Goal: Complete application form

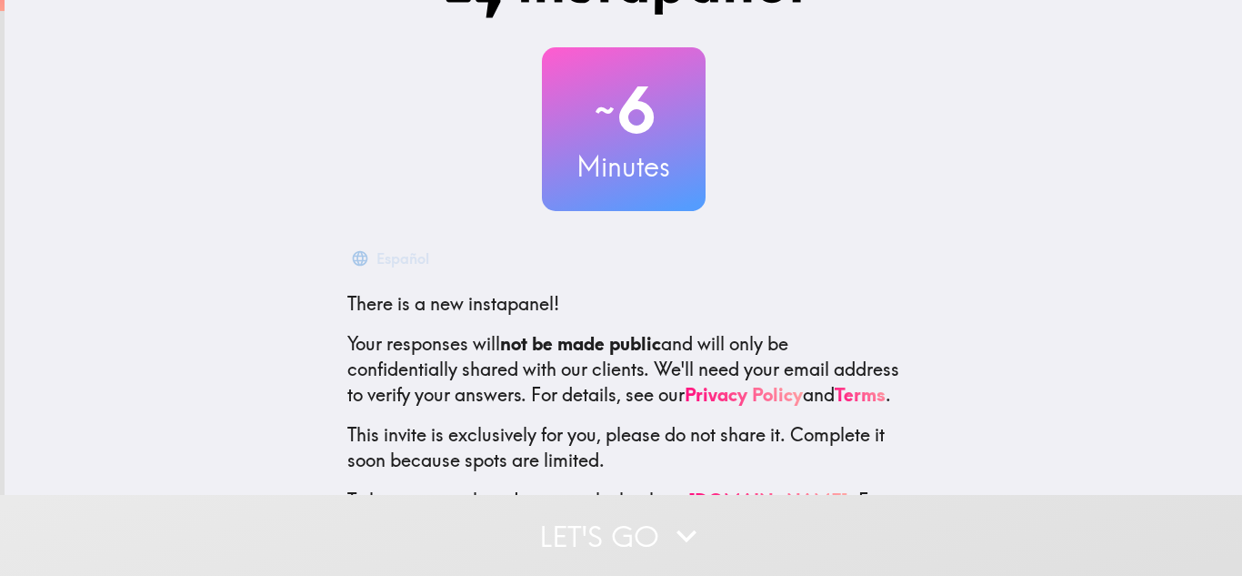
scroll to position [181, 0]
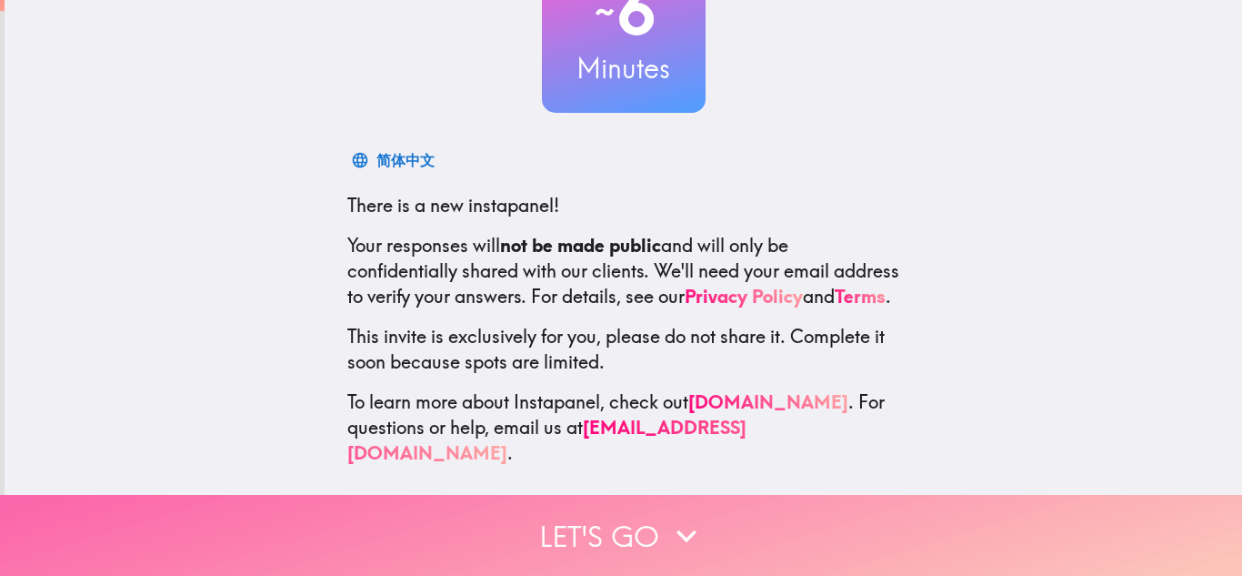
click at [528, 507] on button "Let's go" at bounding box center [621, 535] width 1242 height 81
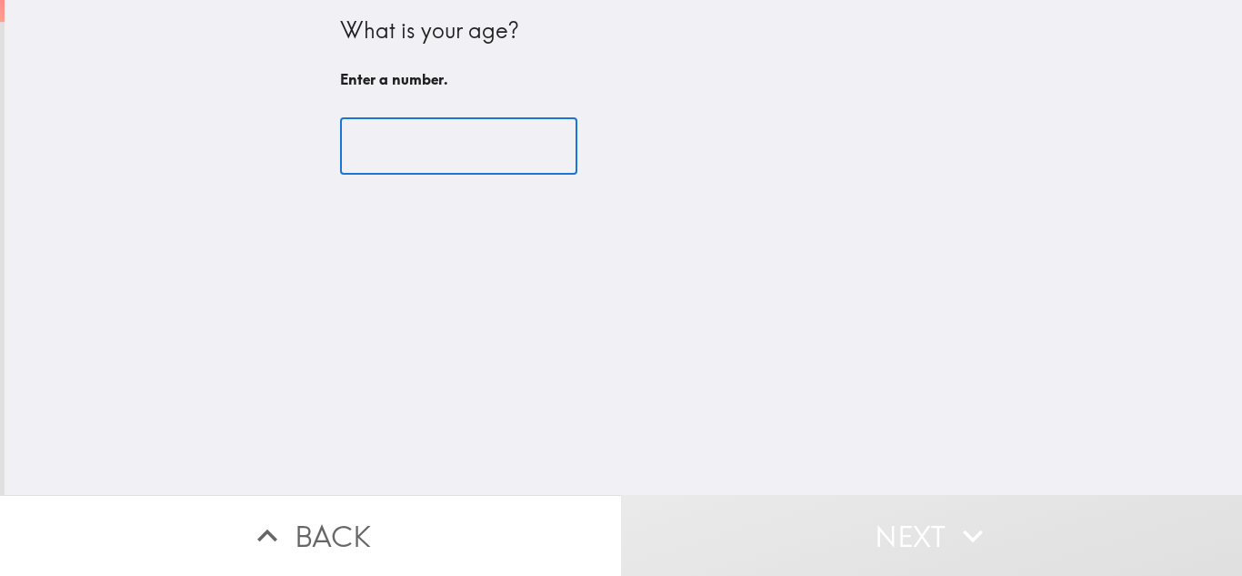
click at [377, 137] on input "number" at bounding box center [458, 146] width 237 height 56
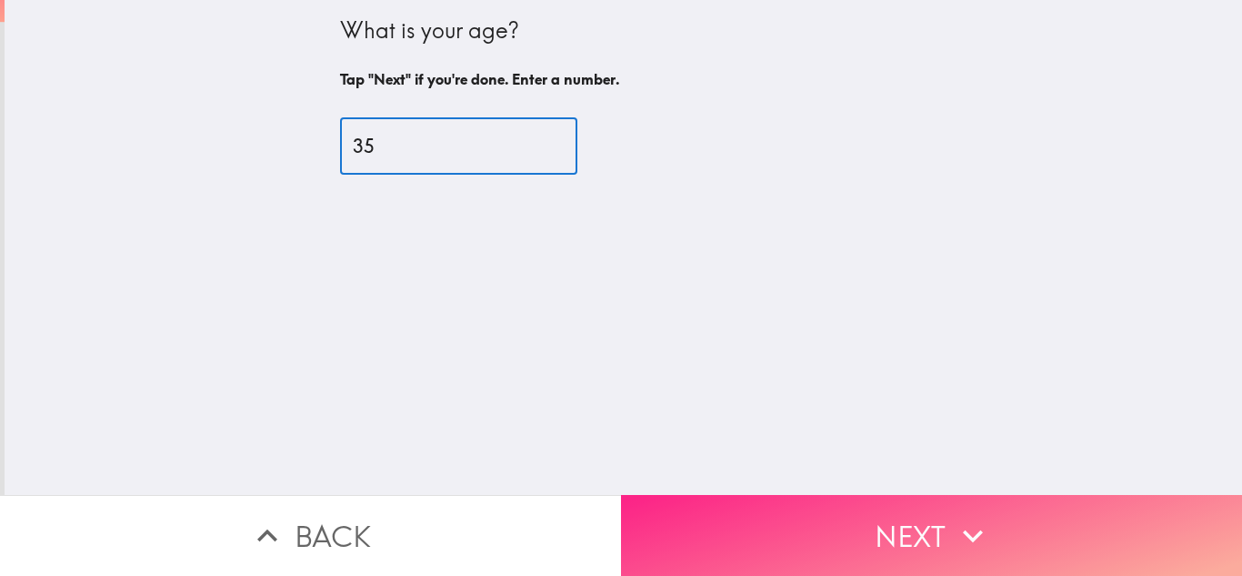
type input "35"
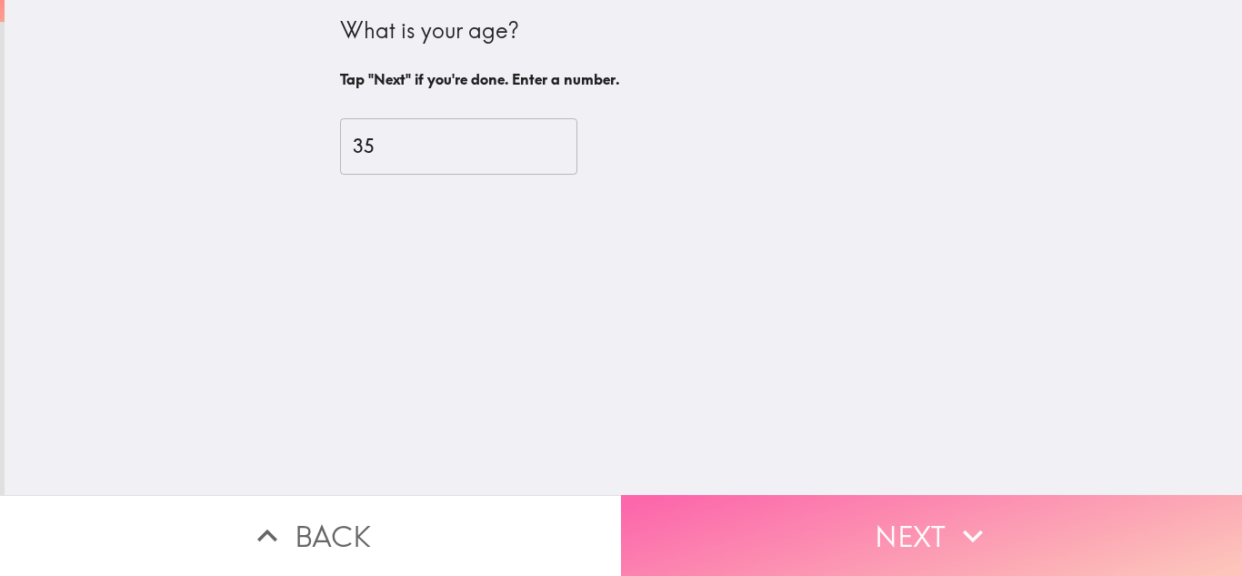
click at [889, 503] on button "Next" at bounding box center [931, 535] width 621 height 81
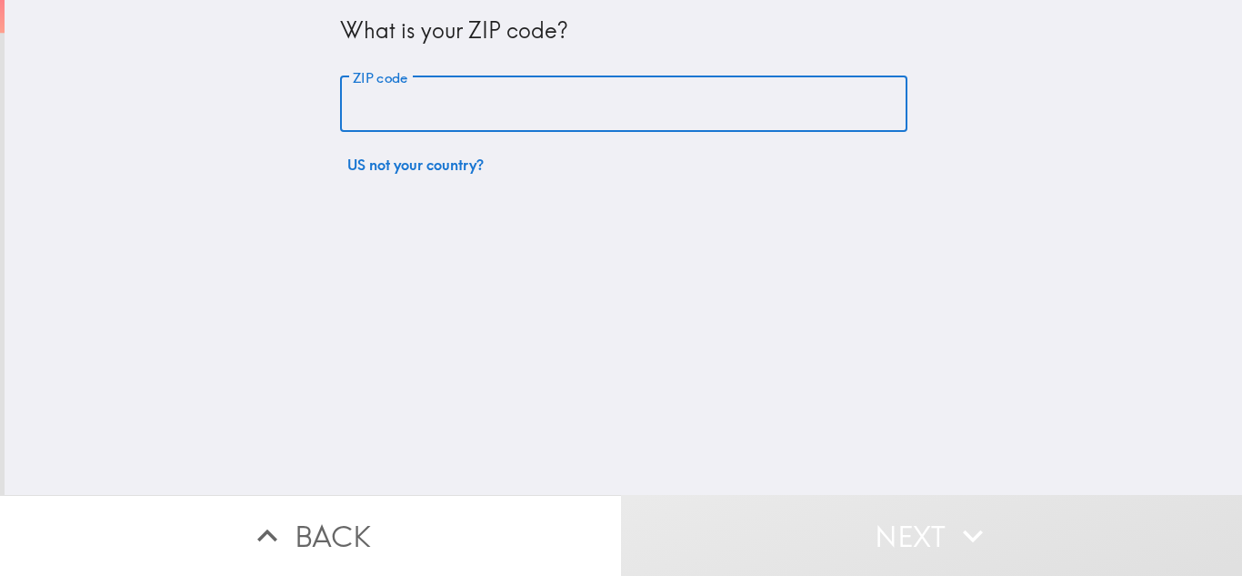
click at [525, 119] on input "ZIP code" at bounding box center [623, 104] width 567 height 56
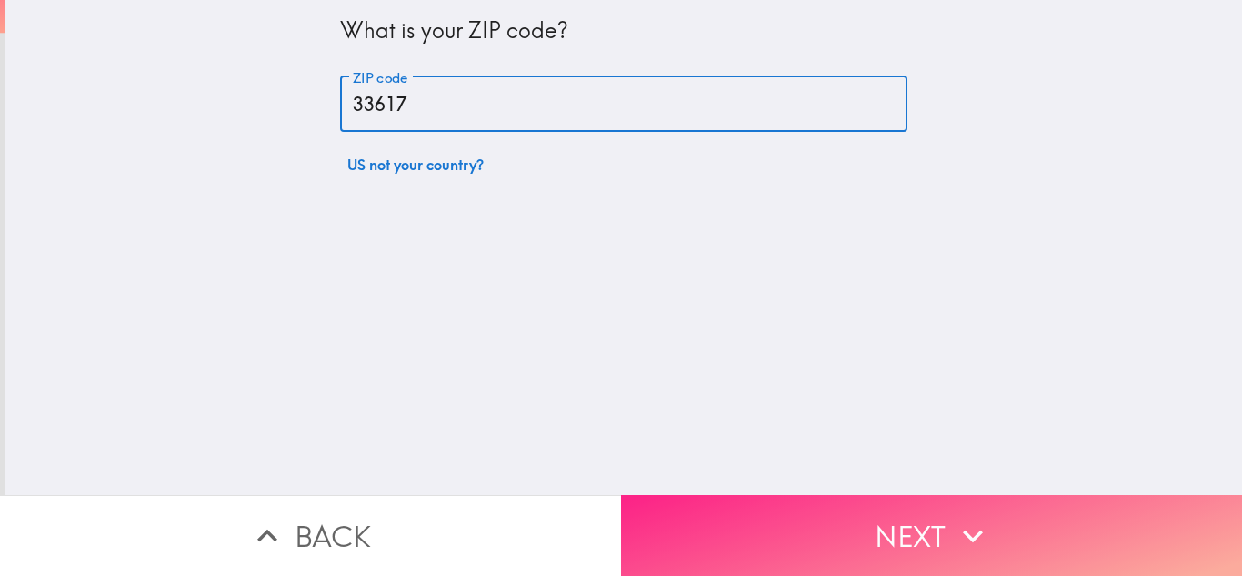
type input "33617"
click at [1070, 505] on button "Next" at bounding box center [931, 535] width 621 height 81
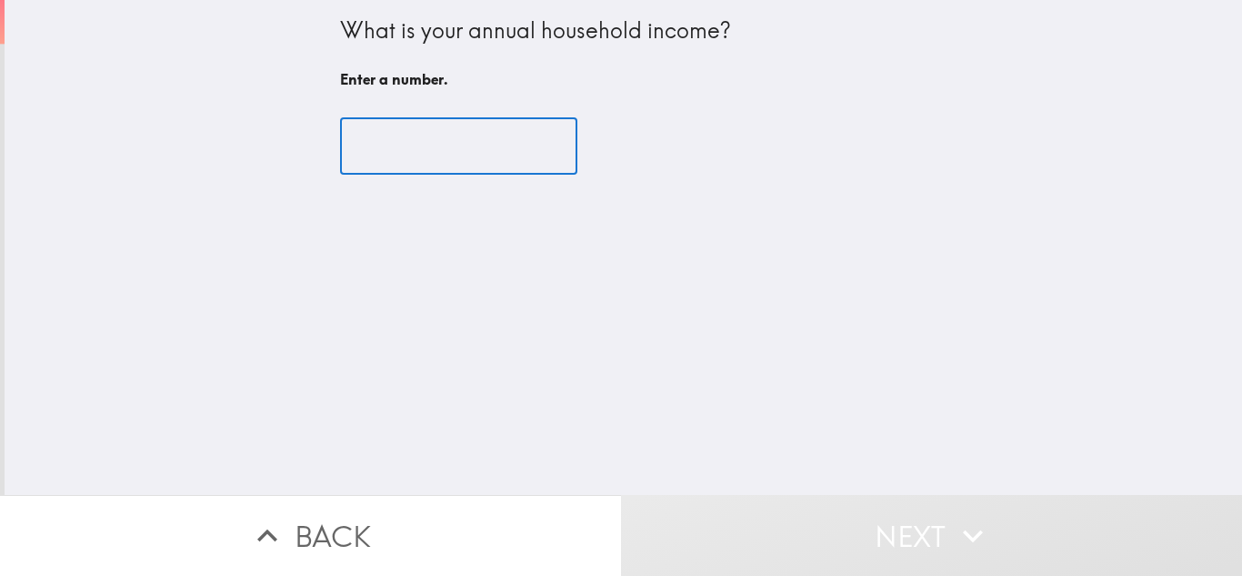
click at [363, 134] on input "number" at bounding box center [458, 146] width 237 height 56
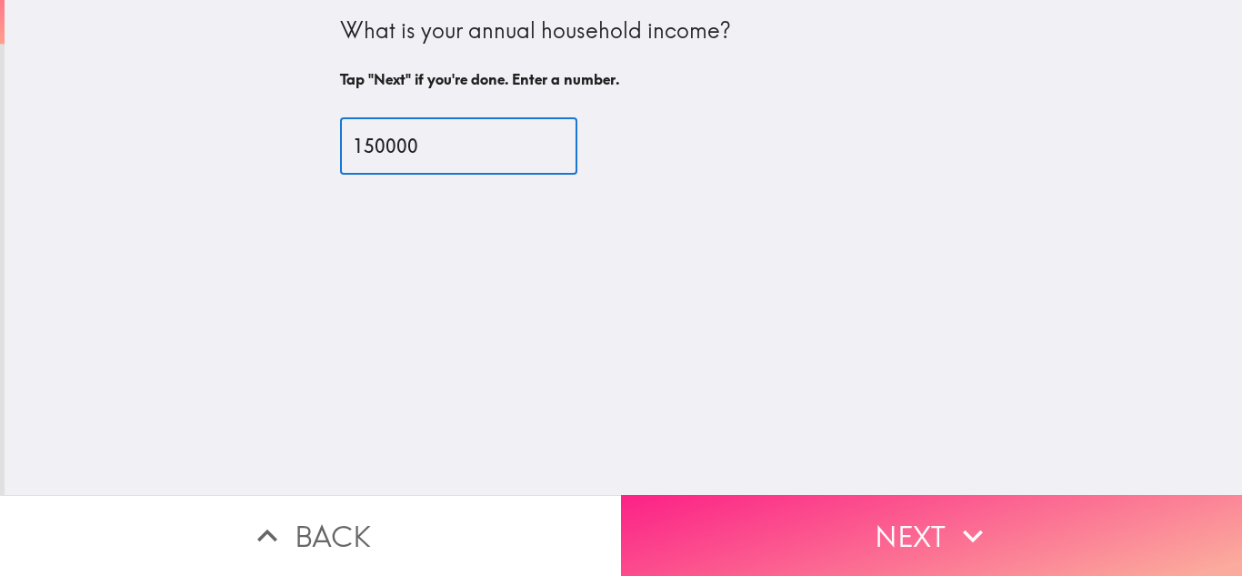
type input "150000"
click at [750, 508] on button "Next" at bounding box center [931, 535] width 621 height 81
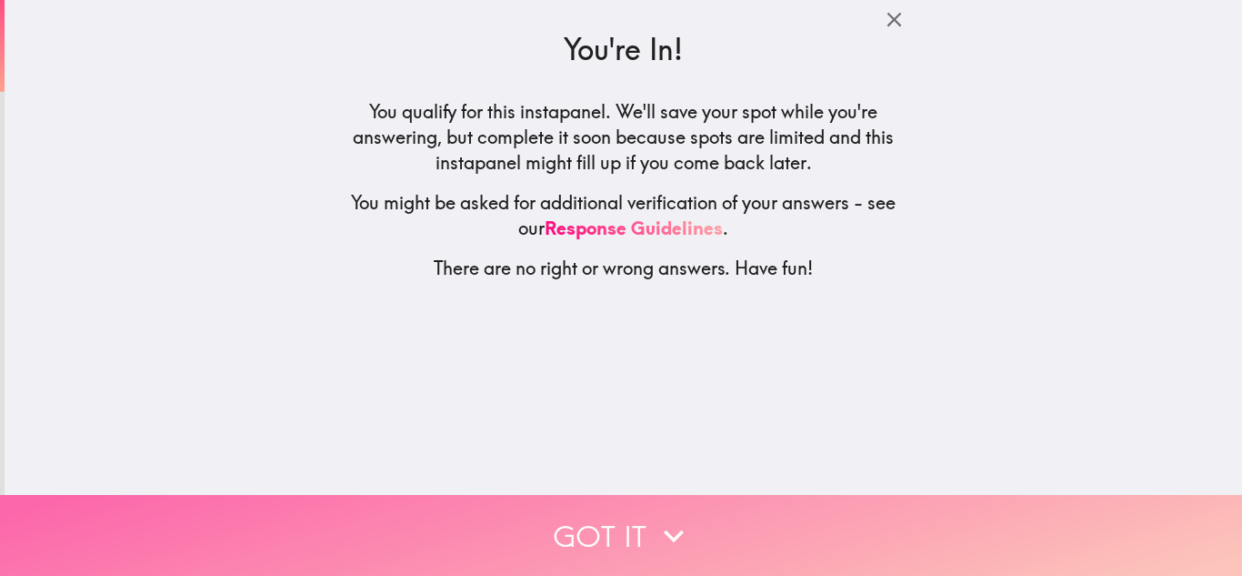
click at [630, 511] on button "Got it" at bounding box center [621, 535] width 1242 height 81
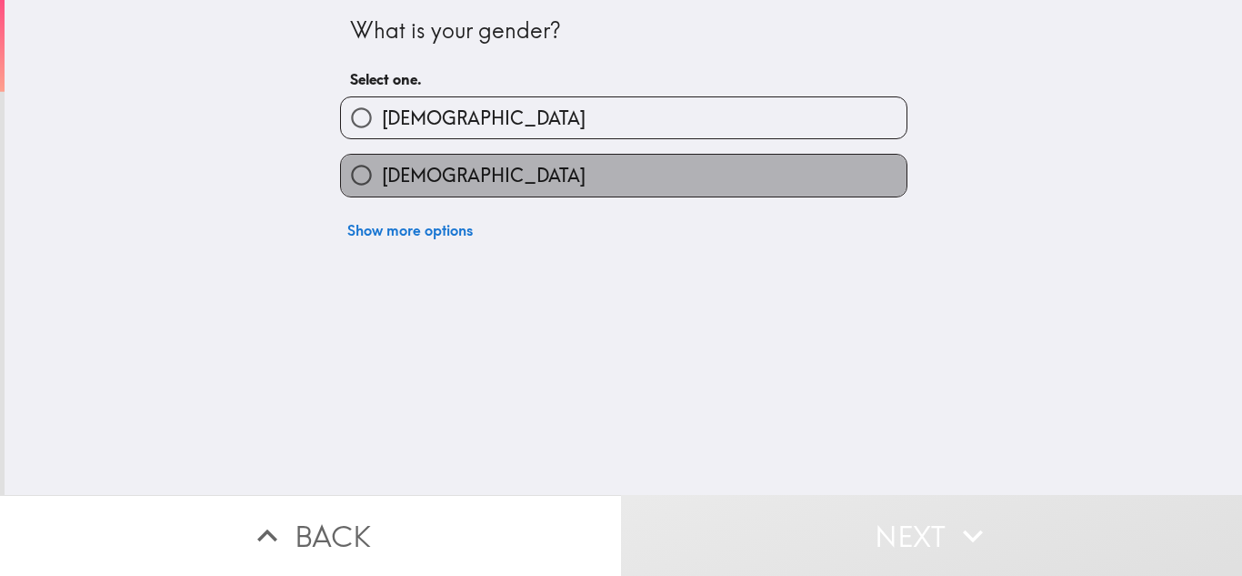
click at [536, 192] on label "[DEMOGRAPHIC_DATA]" at bounding box center [624, 175] width 566 height 41
click at [382, 192] on input "[DEMOGRAPHIC_DATA]" at bounding box center [361, 175] width 41 height 41
radio input "true"
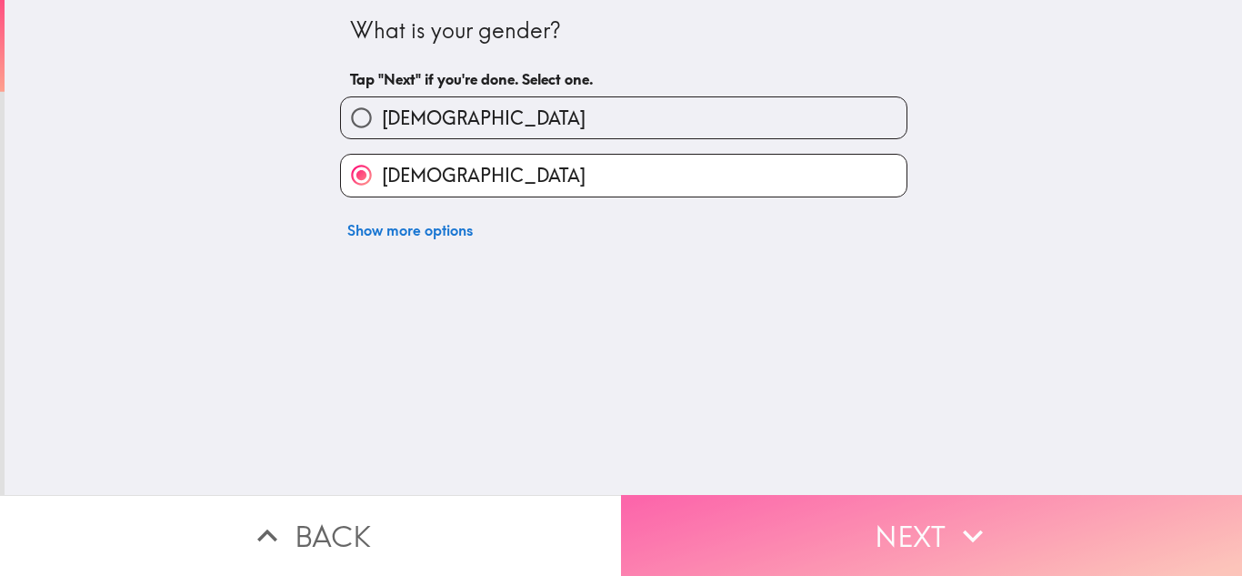
click at [694, 495] on button "Next" at bounding box center [931, 535] width 621 height 81
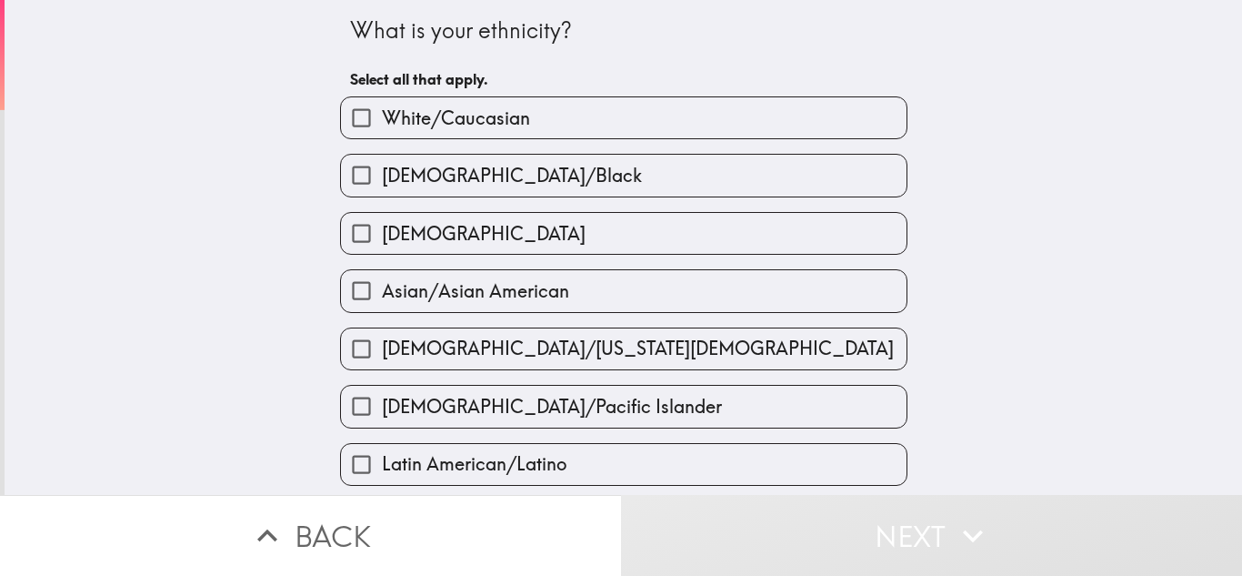
click at [507, 104] on label "White/Caucasian" at bounding box center [624, 117] width 566 height 41
click at [382, 104] on input "White/Caucasian" at bounding box center [361, 117] width 41 height 41
checkbox input "true"
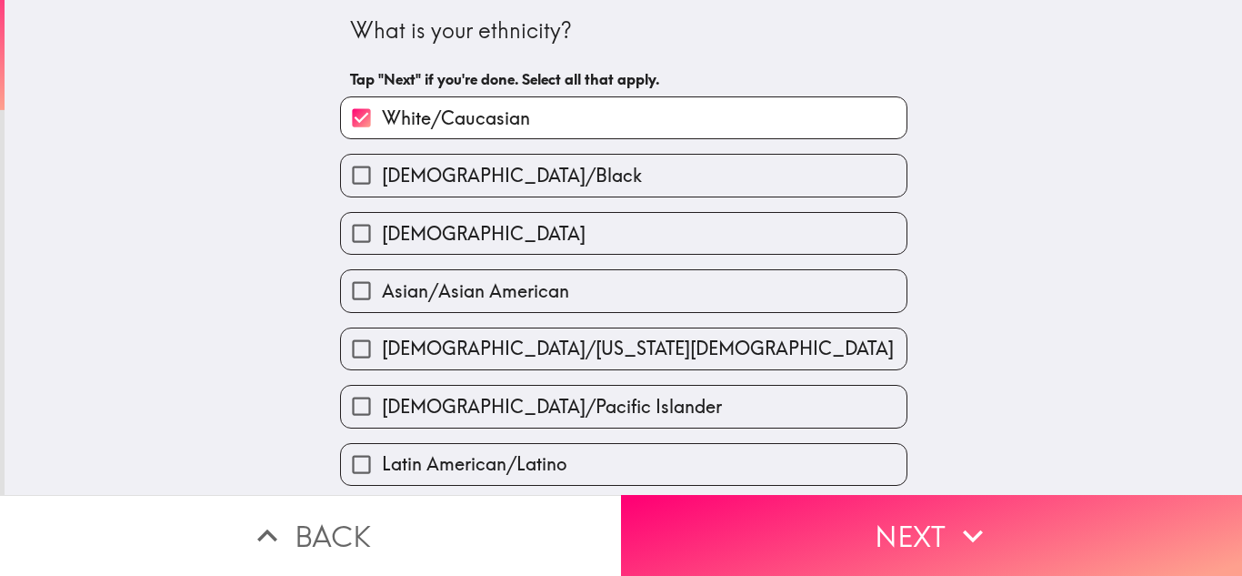
click at [614, 239] on label "[DEMOGRAPHIC_DATA]" at bounding box center [624, 233] width 566 height 41
click at [382, 239] on input "[DEMOGRAPHIC_DATA]" at bounding box center [361, 233] width 41 height 41
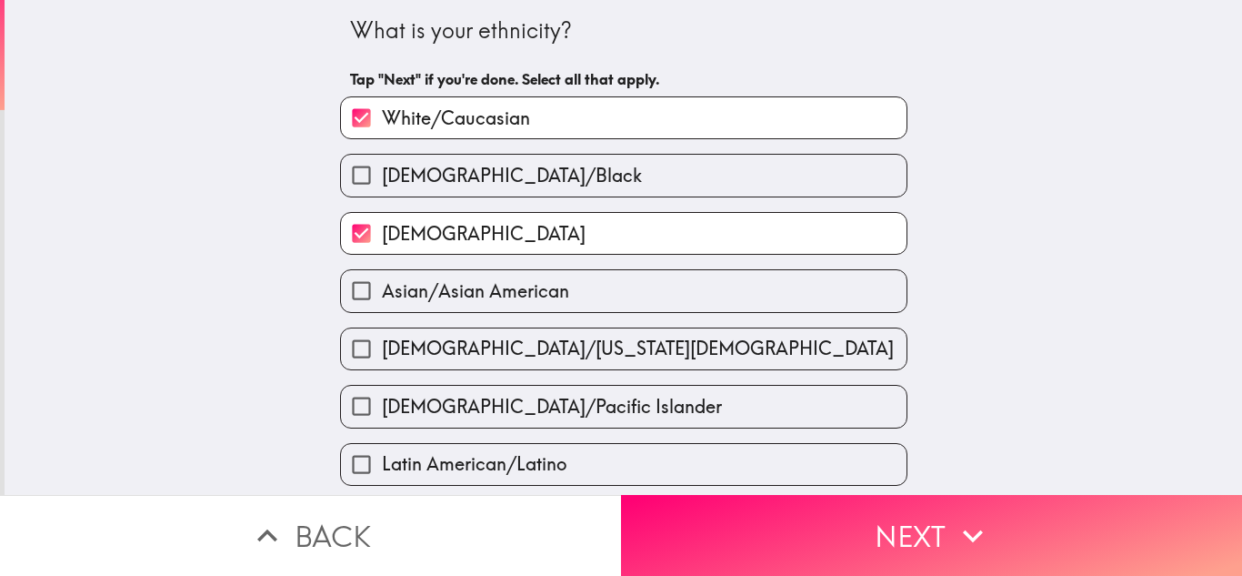
click at [605, 443] on div "Latin American/Latino" at bounding box center [623, 464] width 567 height 43
click at [356, 227] on input "[DEMOGRAPHIC_DATA]" at bounding box center [361, 233] width 41 height 41
checkbox input "false"
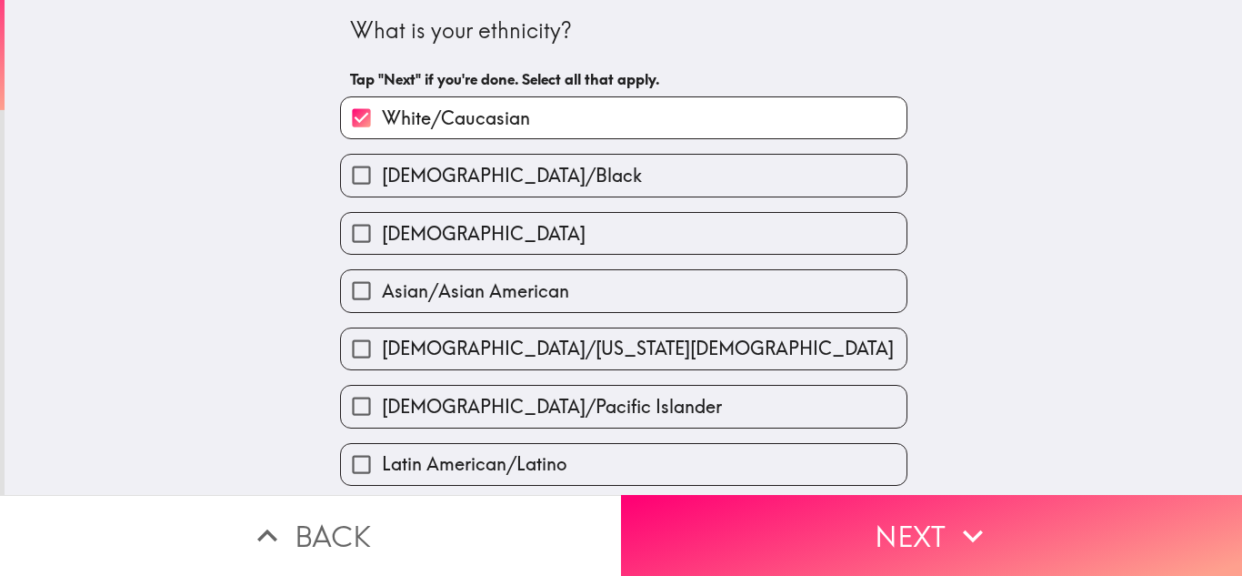
click at [355, 456] on input "Latin American/Latino" at bounding box center [361, 464] width 41 height 41
checkbox input "true"
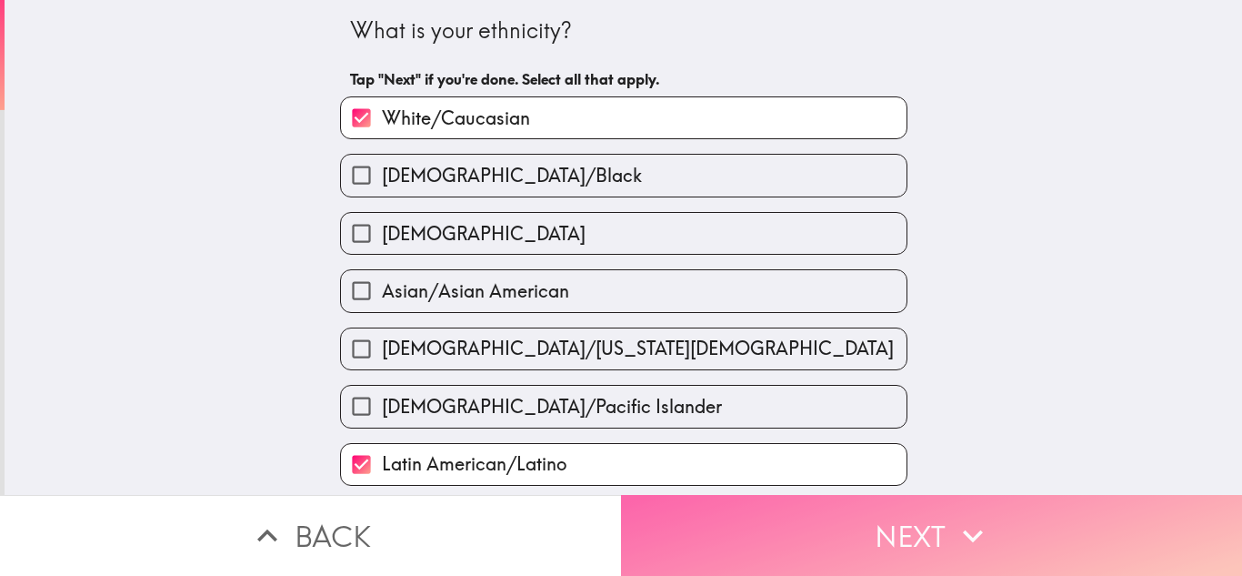
click at [819, 518] on button "Next" at bounding box center [931, 535] width 621 height 81
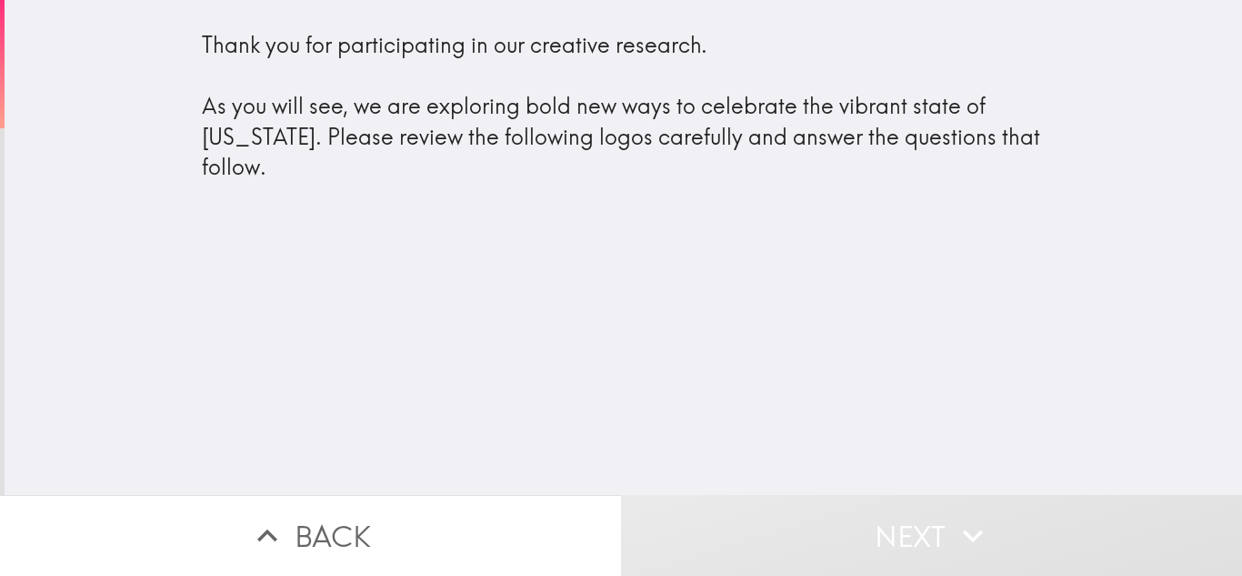
drag, startPoint x: 296, startPoint y: 344, endPoint x: 417, endPoint y: 241, distance: 158.7
click at [325, 298] on div "Thank you for participating in our creative research. As you will see, we are e…" at bounding box center [623, 247] width 1237 height 495
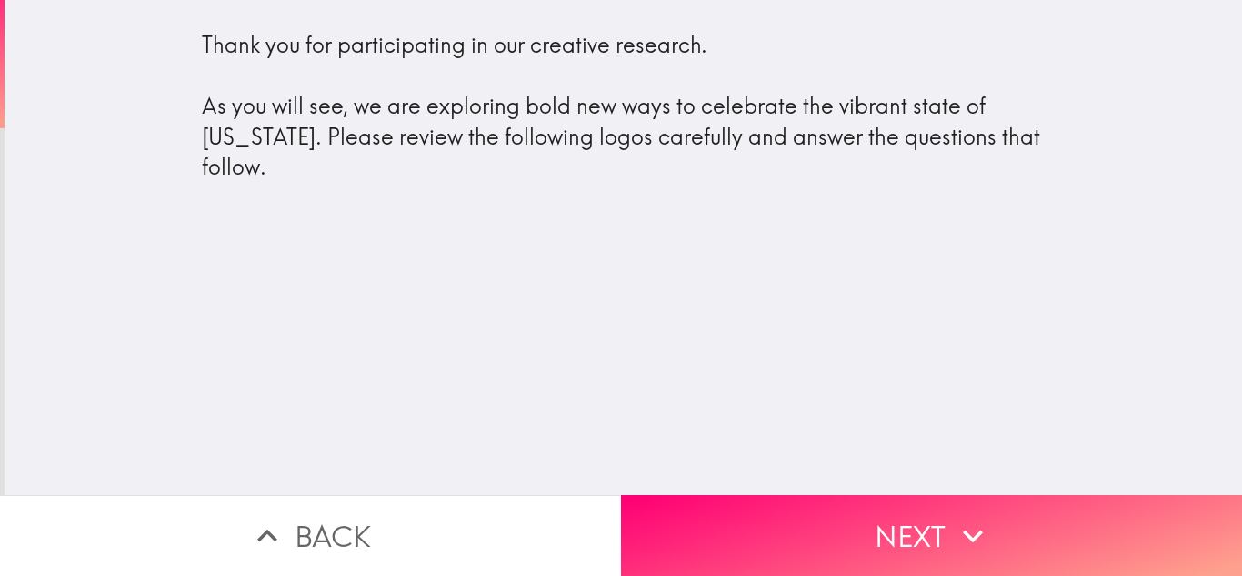
drag, startPoint x: 503, startPoint y: 285, endPoint x: 930, endPoint y: 308, distance: 427.9
click at [741, 285] on div "Thank you for participating in our creative research. As you will see, we are e…" at bounding box center [623, 247] width 1237 height 495
drag, startPoint x: 930, startPoint y: 308, endPoint x: 943, endPoint y: 305, distance: 13.0
click at [934, 308] on div "Thank you for participating in our creative research. As you will see, we are e…" at bounding box center [623, 247] width 1237 height 495
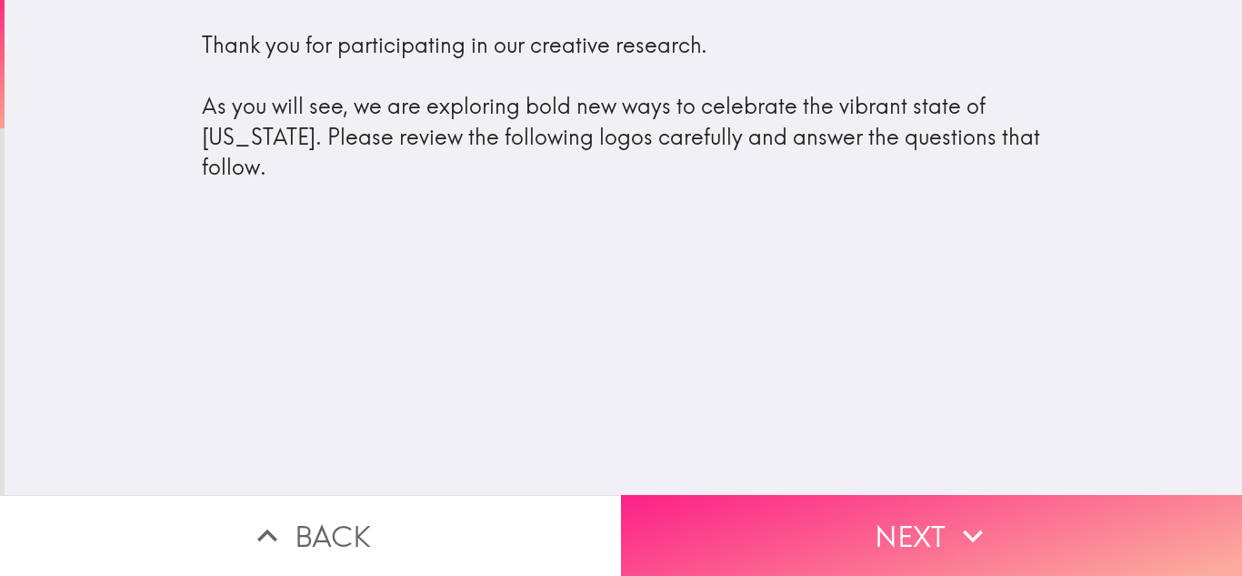
click at [761, 497] on button "Next" at bounding box center [931, 535] width 621 height 81
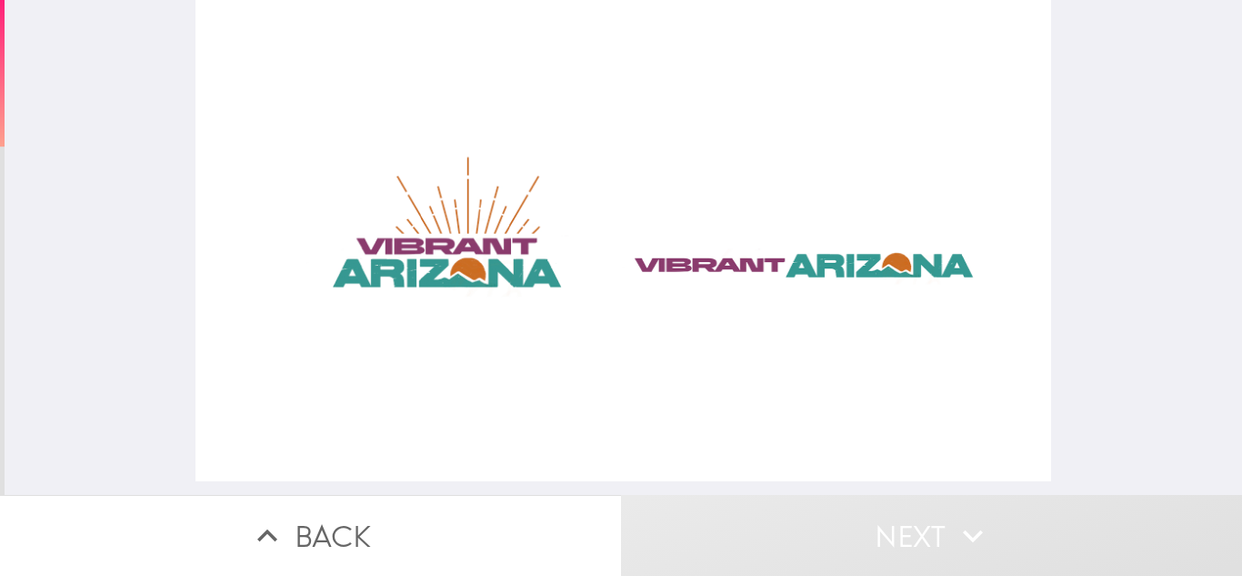
drag, startPoint x: 476, startPoint y: 261, endPoint x: 542, endPoint y: 257, distance: 65.6
click at [481, 260] on div at bounding box center [622, 240] width 855 height 481
click at [408, 198] on div at bounding box center [622, 240] width 855 height 481
click at [495, 251] on div at bounding box center [622, 240] width 855 height 481
drag, startPoint x: 495, startPoint y: 256, endPoint x: 808, endPoint y: 287, distance: 315.2
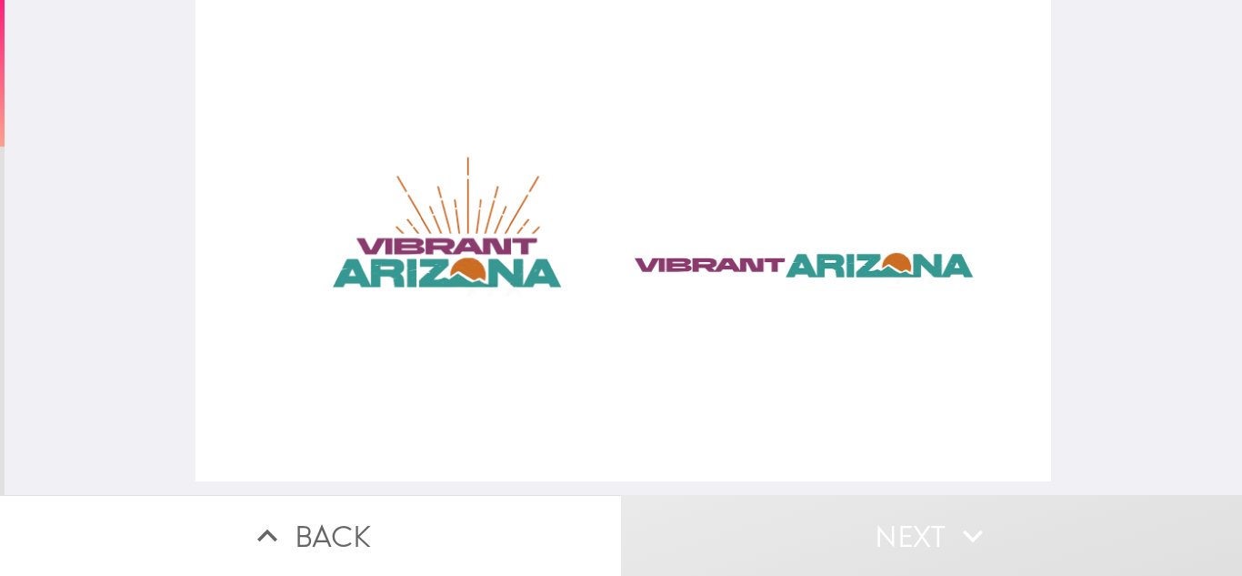
click at [808, 287] on div at bounding box center [622, 240] width 855 height 481
drag, startPoint x: 810, startPoint y: 270, endPoint x: 823, endPoint y: 260, distance: 16.2
click at [816, 264] on div at bounding box center [622, 240] width 855 height 481
click at [825, 257] on div at bounding box center [622, 240] width 855 height 481
drag, startPoint x: 426, startPoint y: 275, endPoint x: 581, endPoint y: 281, distance: 154.7
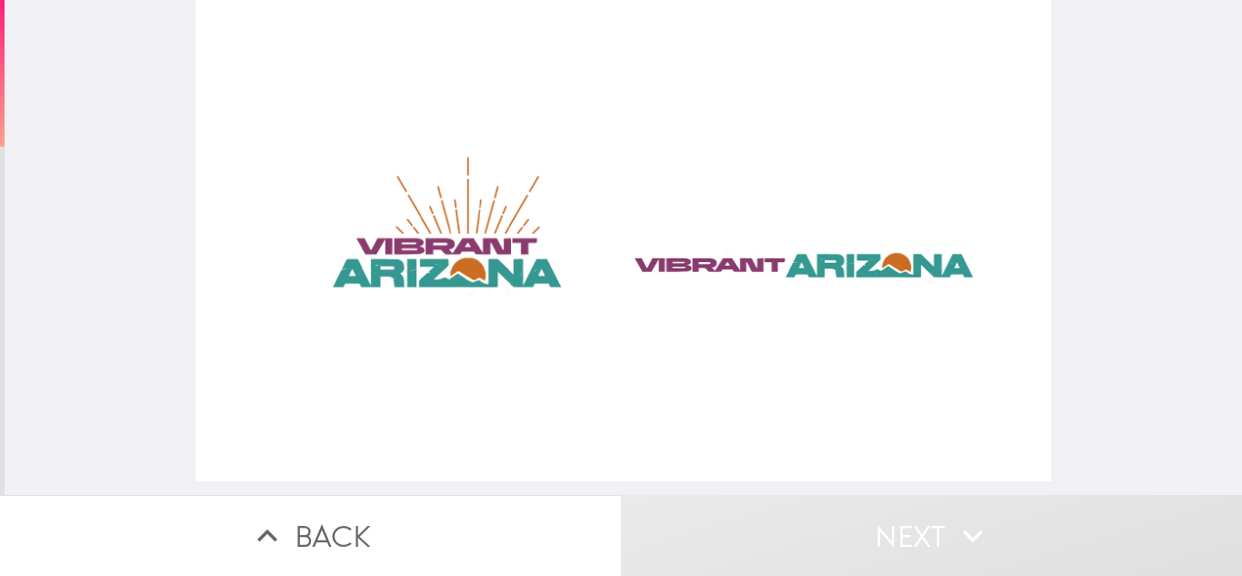
click at [581, 281] on div at bounding box center [622, 240] width 855 height 481
click at [455, 243] on div at bounding box center [622, 240] width 855 height 481
click at [495, 198] on div at bounding box center [622, 240] width 855 height 481
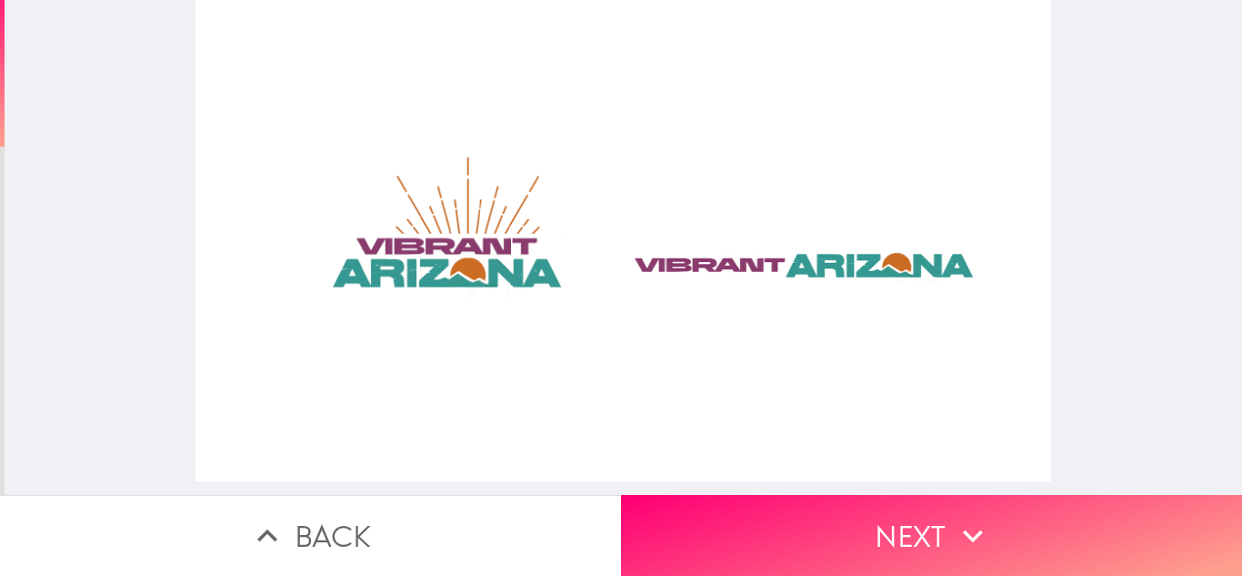
click at [646, 203] on div at bounding box center [622, 240] width 855 height 481
click at [486, 267] on div at bounding box center [622, 240] width 855 height 481
drag, startPoint x: 486, startPoint y: 267, endPoint x: 528, endPoint y: 337, distance: 81.5
click at [490, 256] on div at bounding box center [622, 240] width 855 height 481
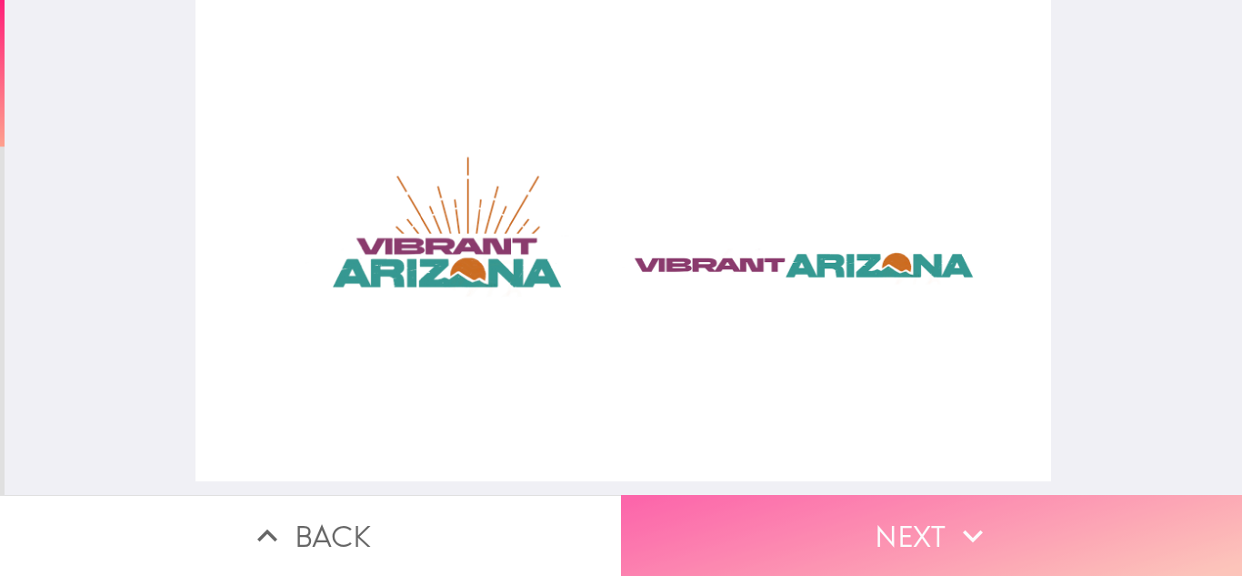
click at [756, 530] on button "Next" at bounding box center [931, 535] width 621 height 81
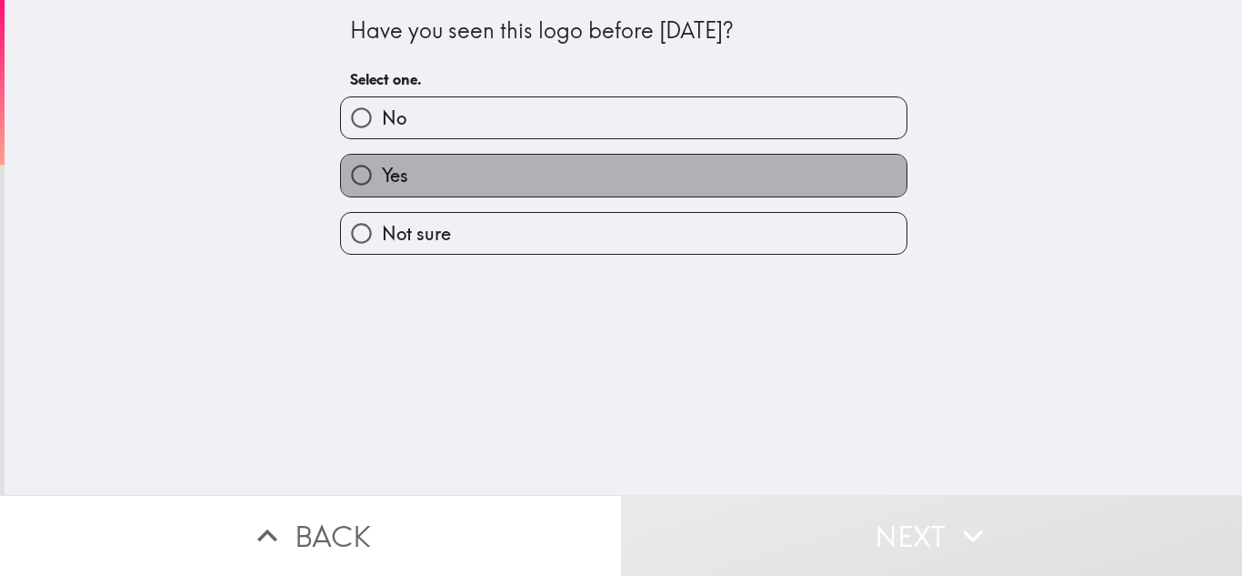
click at [421, 188] on label "Yes" at bounding box center [624, 175] width 566 height 41
click at [382, 188] on input "Yes" at bounding box center [361, 175] width 41 height 41
radio input "true"
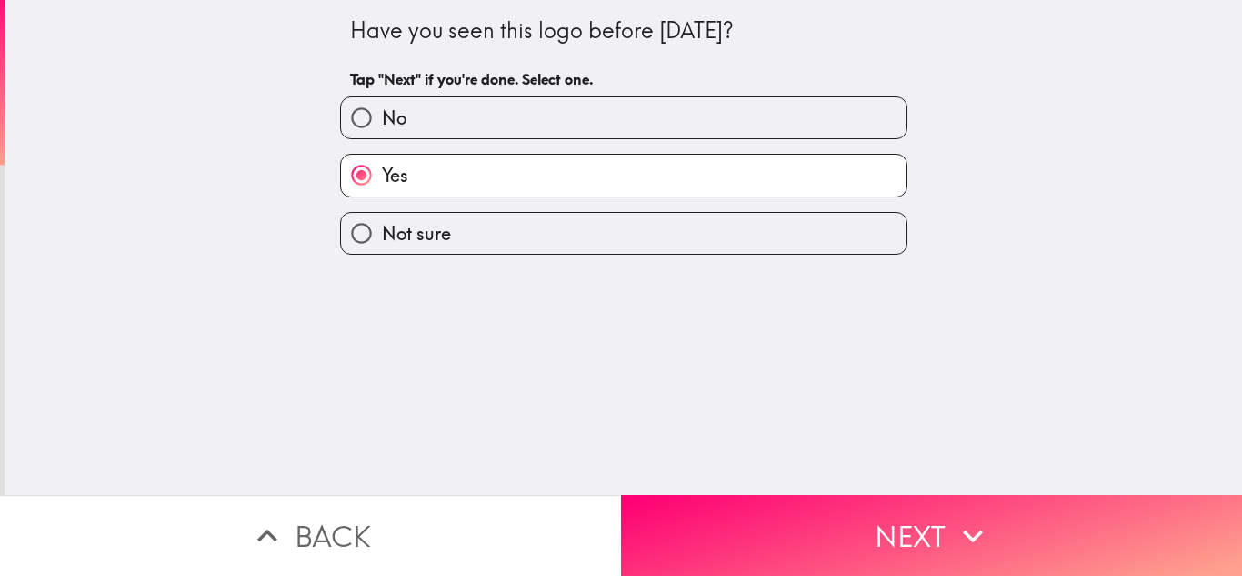
click at [382, 228] on span "Not sure" at bounding box center [416, 233] width 69 height 25
click at [382, 228] on input "Not sure" at bounding box center [361, 233] width 41 height 41
radio input "true"
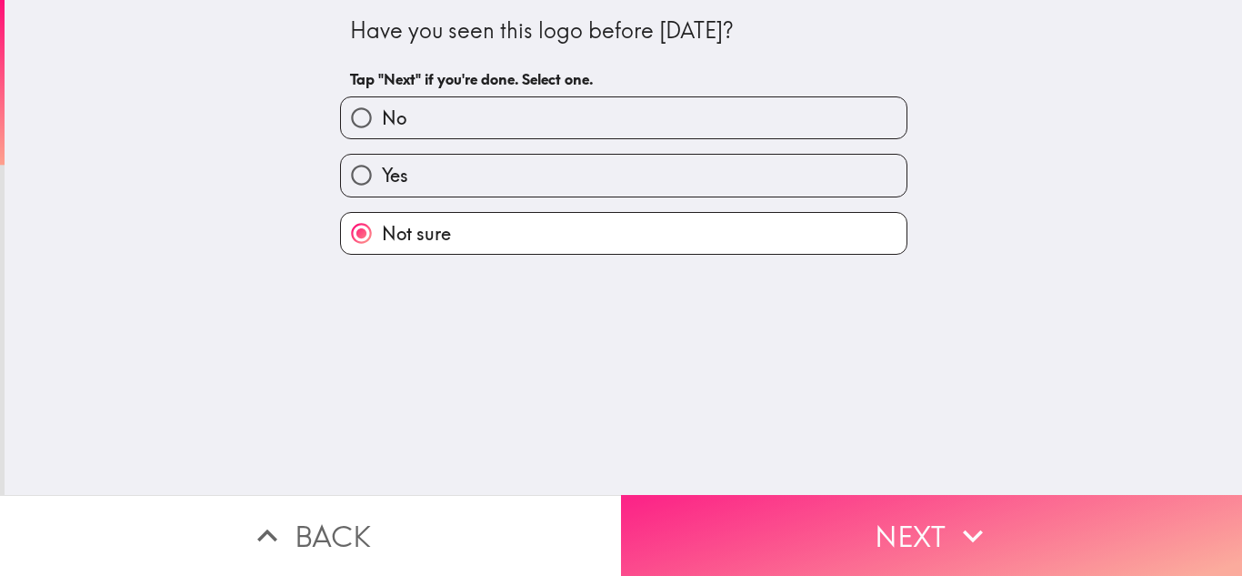
click at [726, 506] on button "Next" at bounding box center [931, 535] width 621 height 81
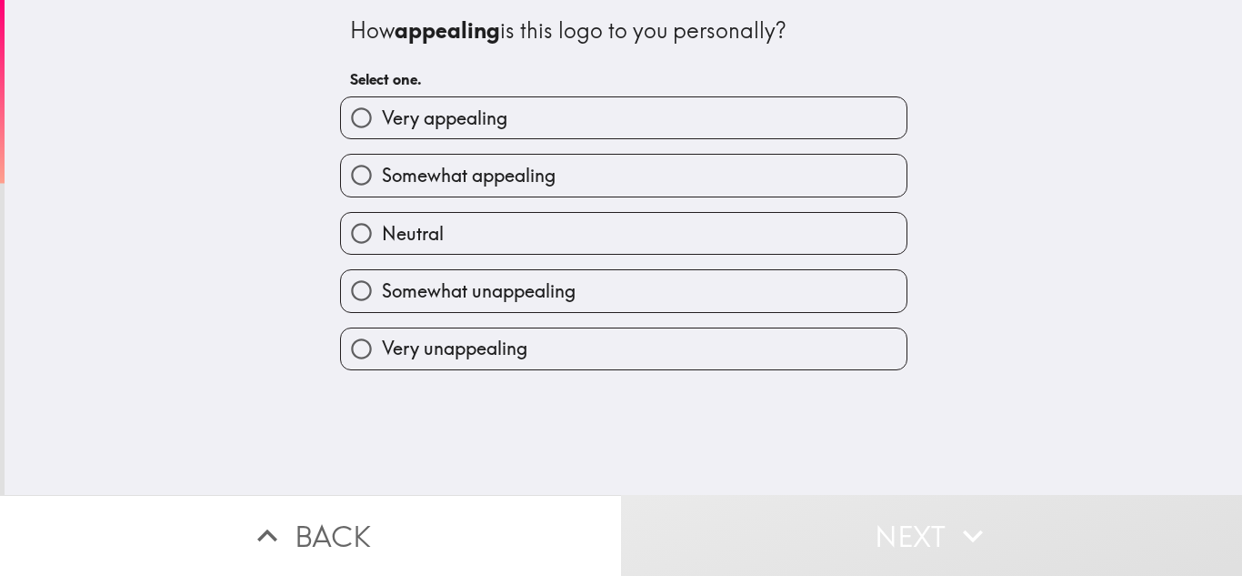
click at [531, 97] on label "Very appealing" at bounding box center [624, 117] width 566 height 41
click at [382, 97] on input "Very appealing" at bounding box center [361, 117] width 41 height 41
radio input "true"
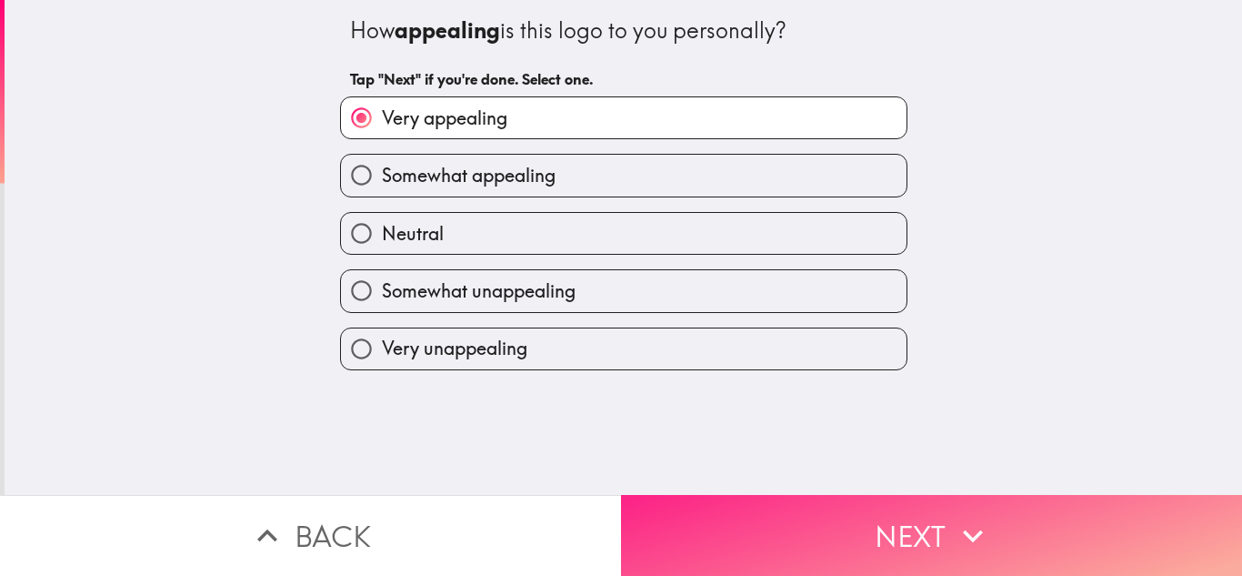
click at [739, 513] on button "Next" at bounding box center [931, 535] width 621 height 81
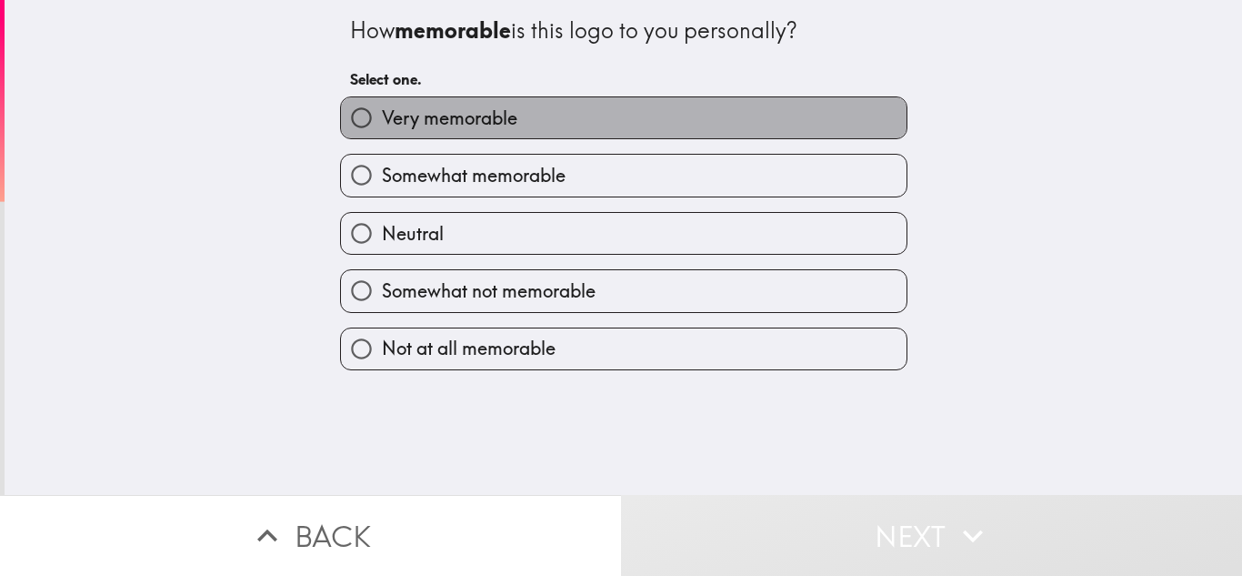
click at [390, 134] on label "Very memorable" at bounding box center [624, 117] width 566 height 41
click at [382, 134] on input "Very memorable" at bounding box center [361, 117] width 41 height 41
radio input "true"
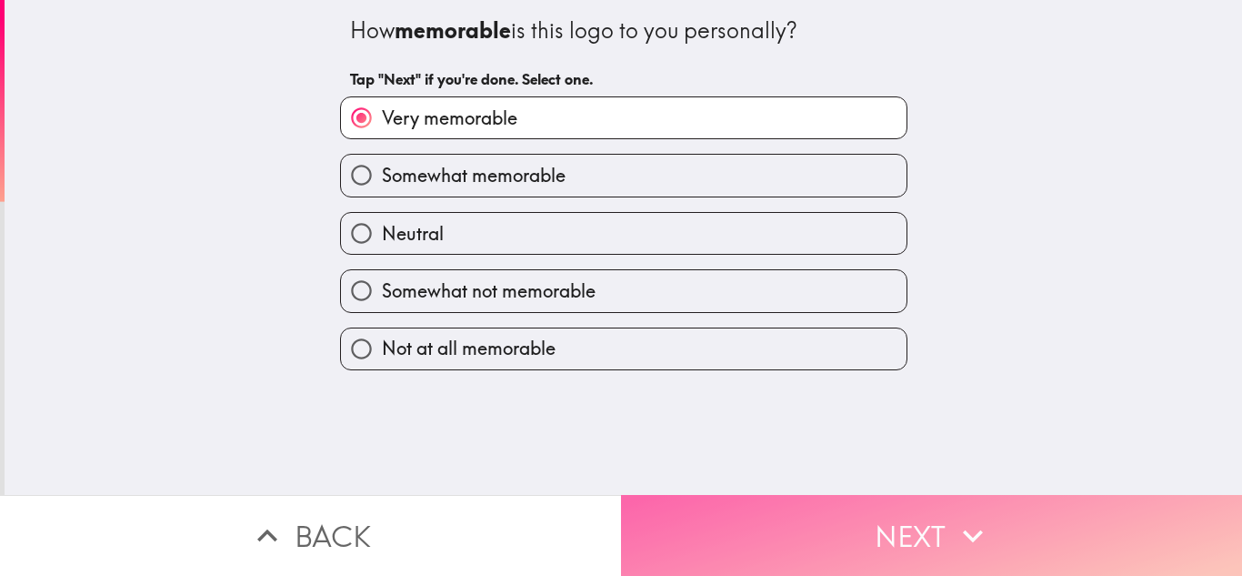
click at [829, 508] on button "Next" at bounding box center [931, 535] width 621 height 81
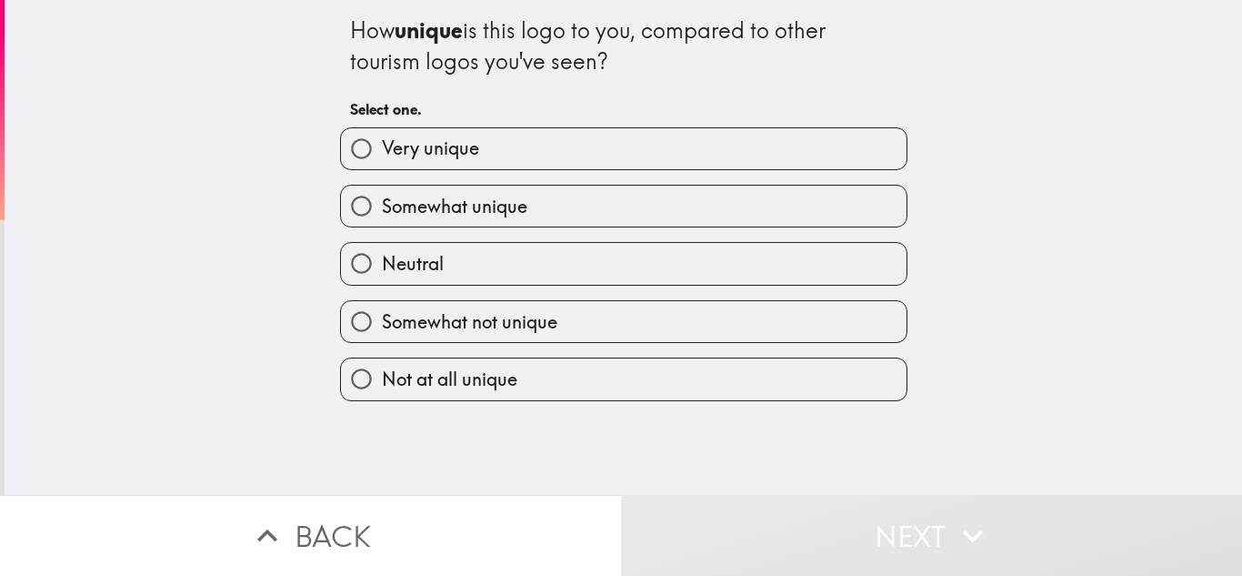
click at [586, 203] on label "Somewhat unique" at bounding box center [624, 205] width 566 height 41
click at [382, 203] on input "Somewhat unique" at bounding box center [361, 205] width 41 height 41
radio input "true"
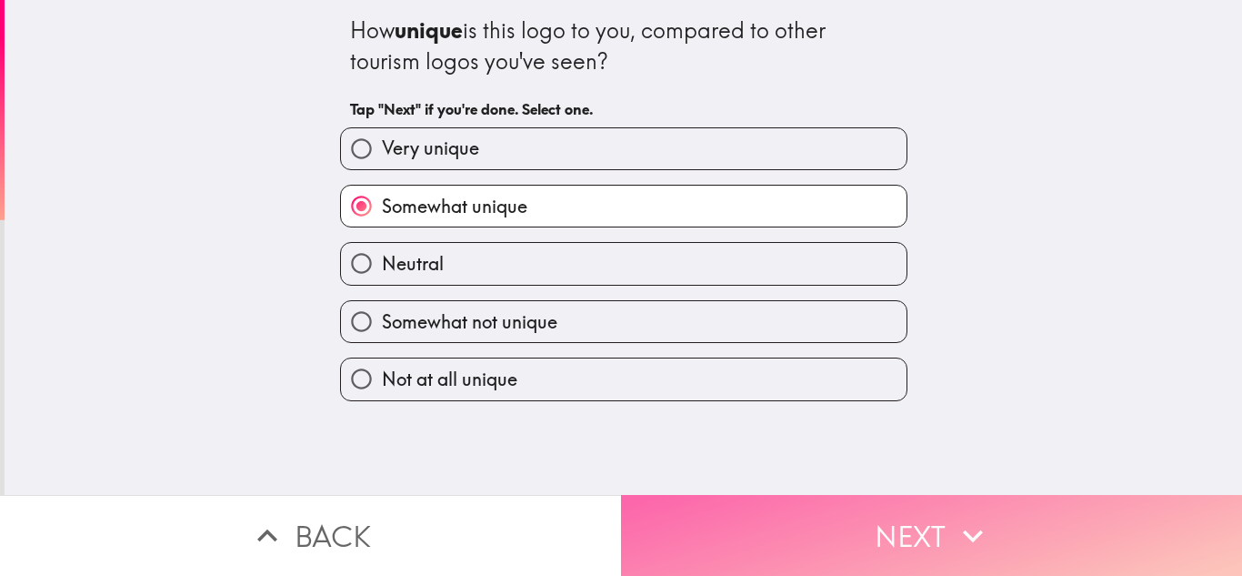
click at [750, 518] on button "Next" at bounding box center [931, 535] width 621 height 81
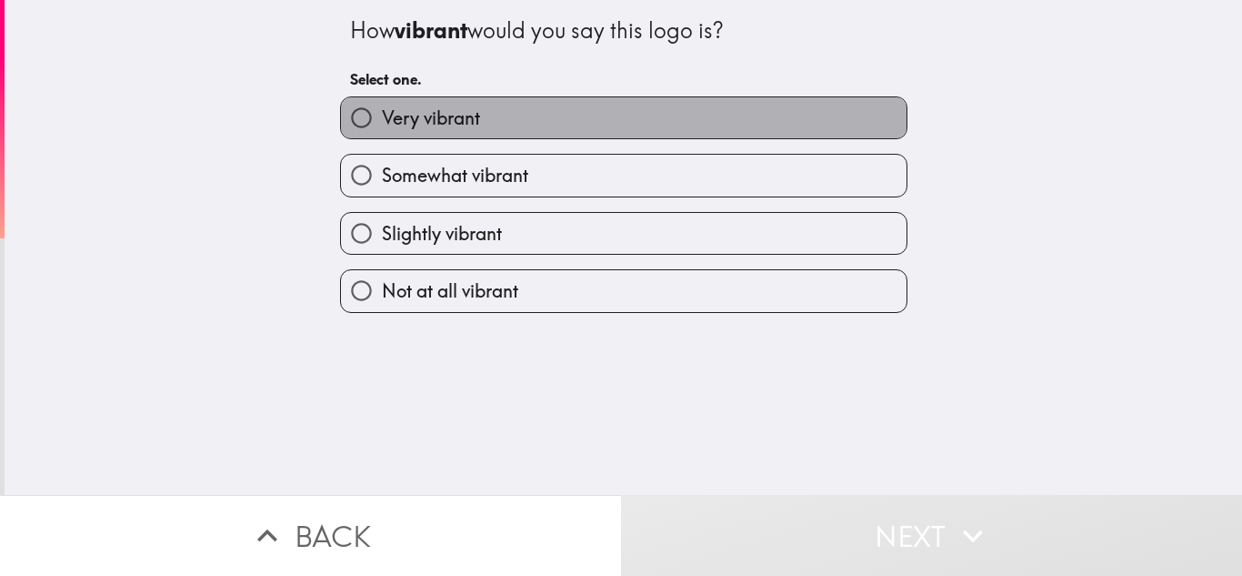
click at [595, 121] on label "Very vibrant" at bounding box center [624, 117] width 566 height 41
click at [382, 121] on input "Very vibrant" at bounding box center [361, 117] width 41 height 41
radio input "true"
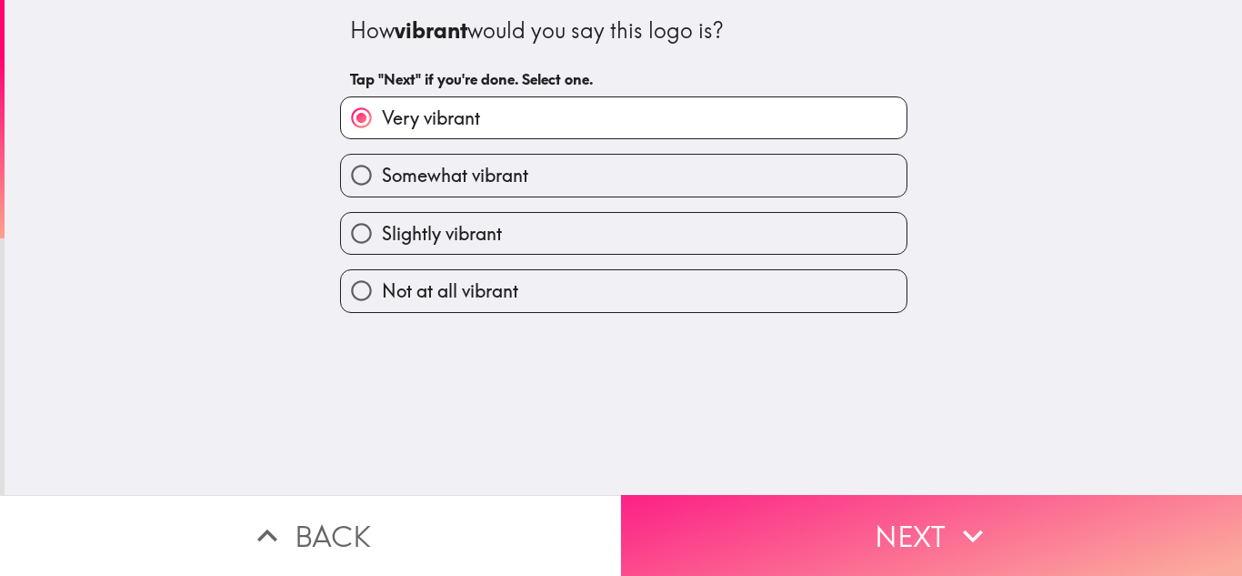
click at [833, 495] on button "Next" at bounding box center [931, 535] width 621 height 81
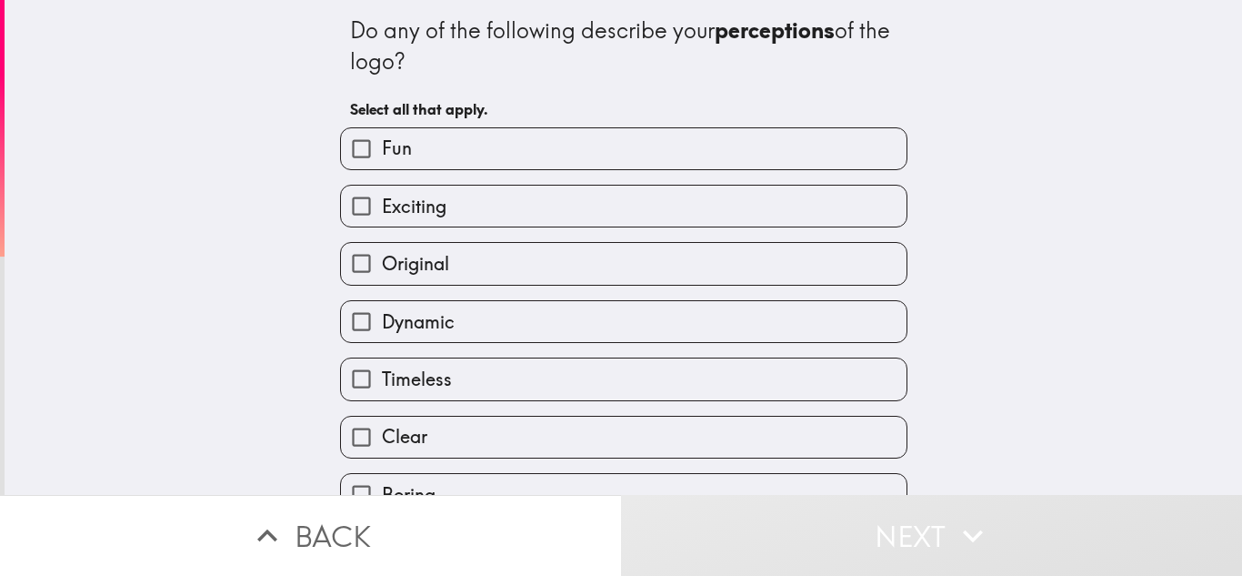
click at [485, 123] on div "Fun" at bounding box center [616, 141] width 582 height 57
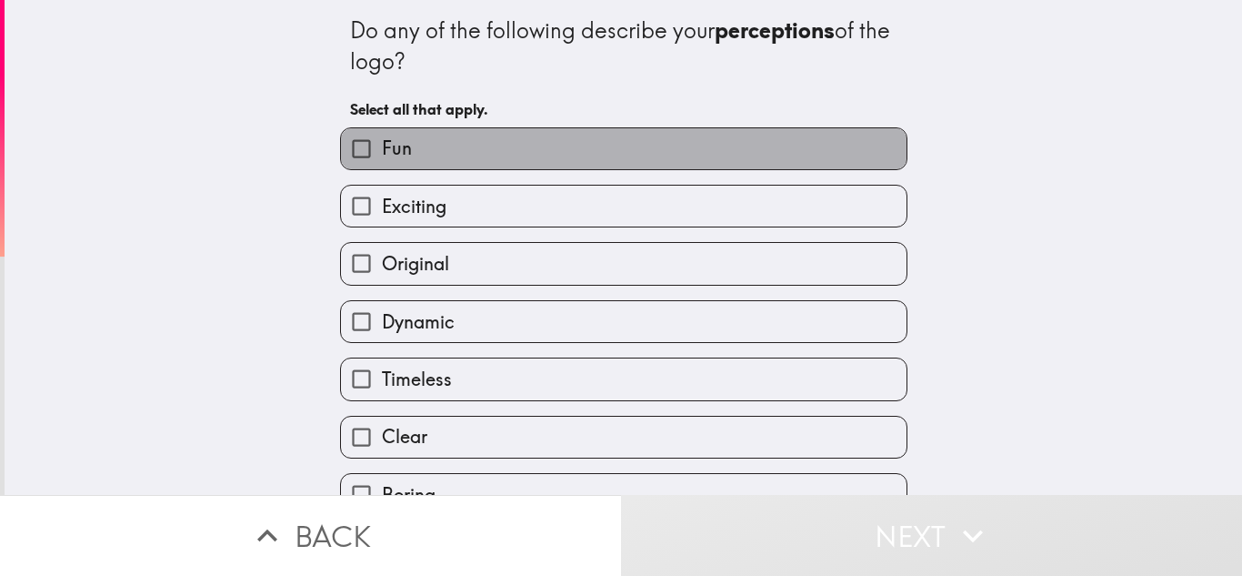
click at [472, 141] on label "Fun" at bounding box center [624, 148] width 566 height 41
click at [382, 141] on input "Fun" at bounding box center [361, 148] width 41 height 41
checkbox input "true"
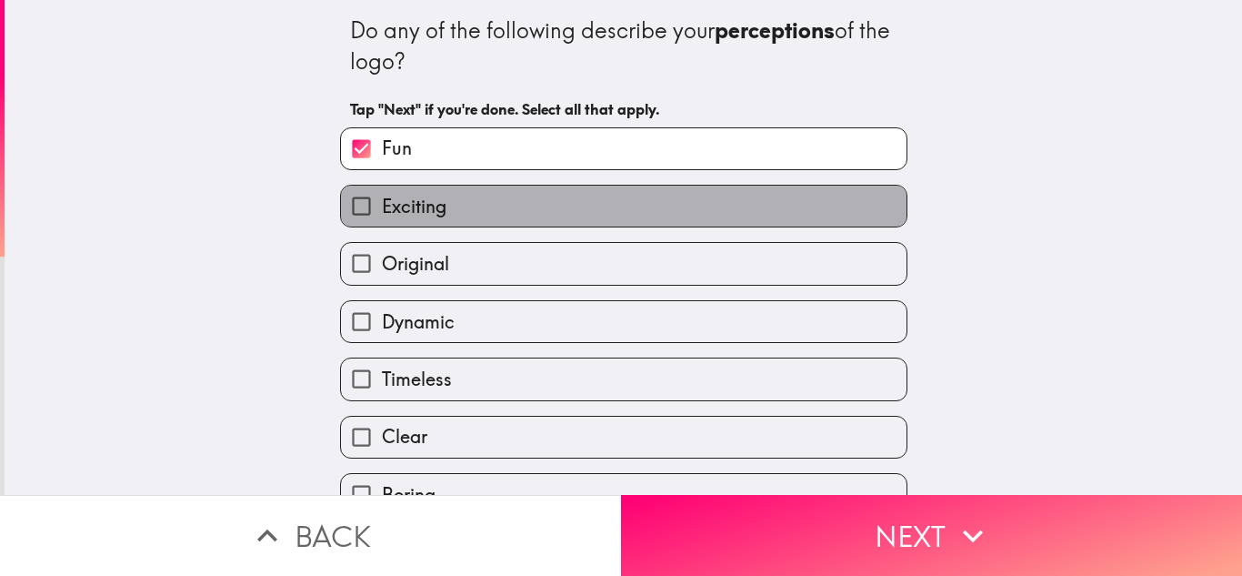
click at [445, 202] on label "Exciting" at bounding box center [624, 205] width 566 height 41
click at [382, 202] on input "Exciting" at bounding box center [361, 205] width 41 height 41
checkbox input "true"
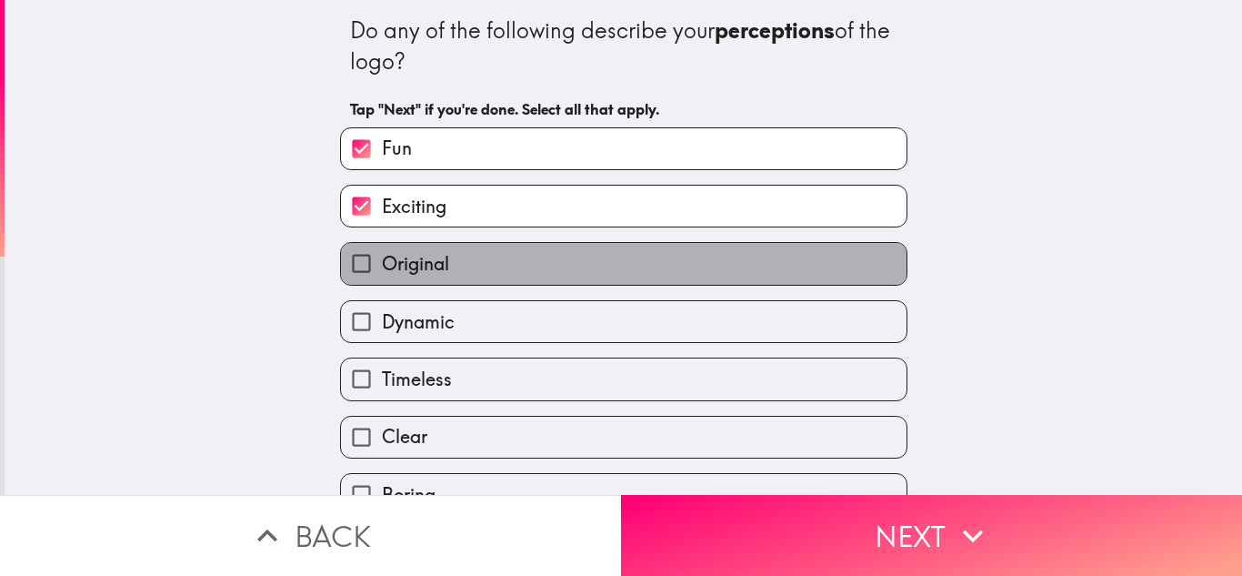
click at [445, 255] on label "Original" at bounding box center [624, 263] width 566 height 41
click at [382, 255] on input "Original" at bounding box center [361, 263] width 41 height 41
checkbox input "true"
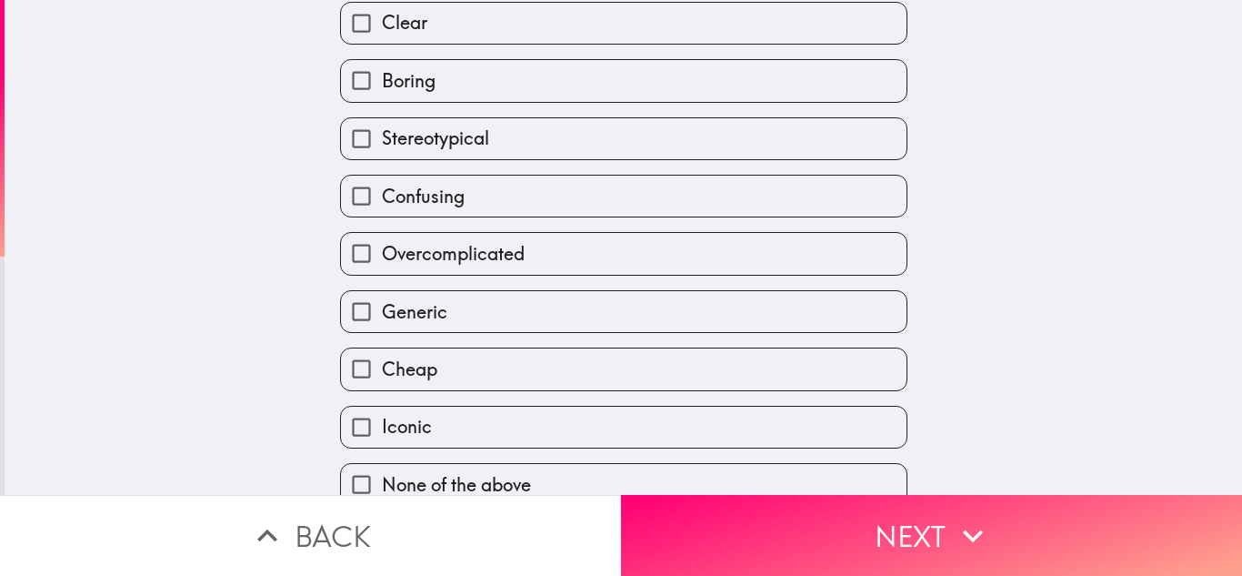
scroll to position [438, 0]
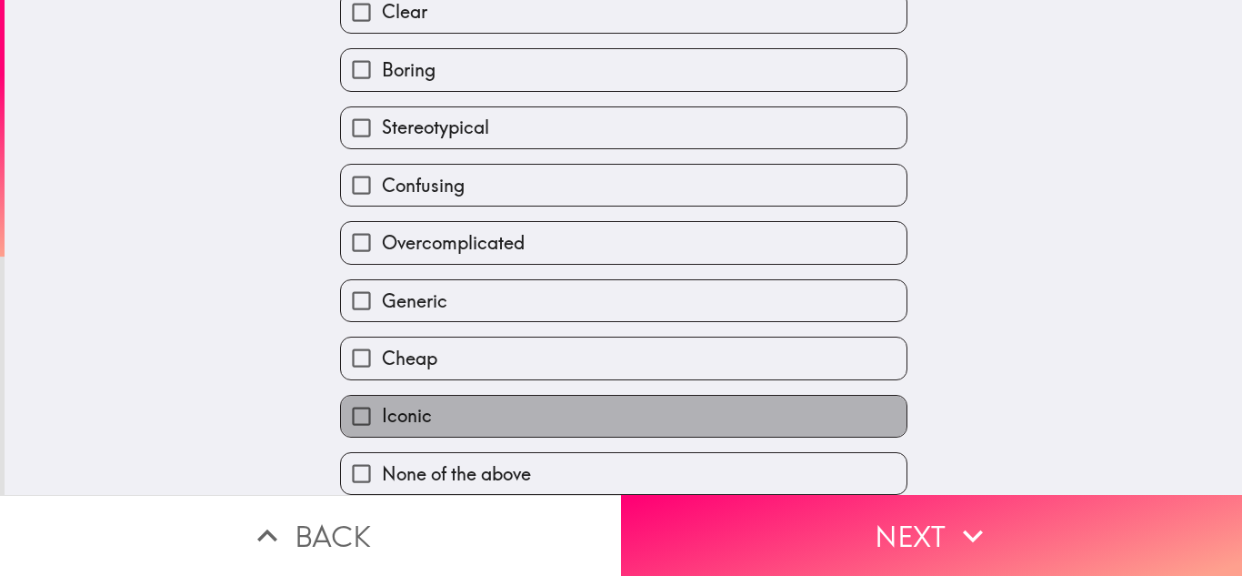
click at [429, 395] on label "Iconic" at bounding box center [624, 415] width 566 height 41
click at [382, 395] on input "Iconic" at bounding box center [361, 415] width 41 height 41
checkbox input "true"
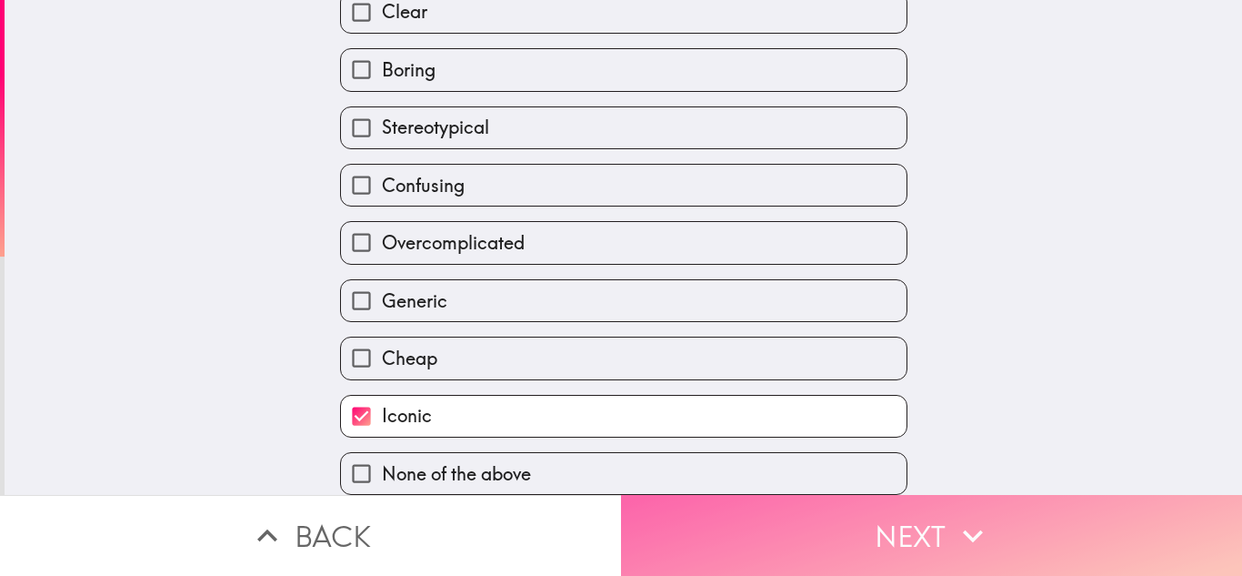
click at [805, 540] on button "Next" at bounding box center [931, 535] width 621 height 81
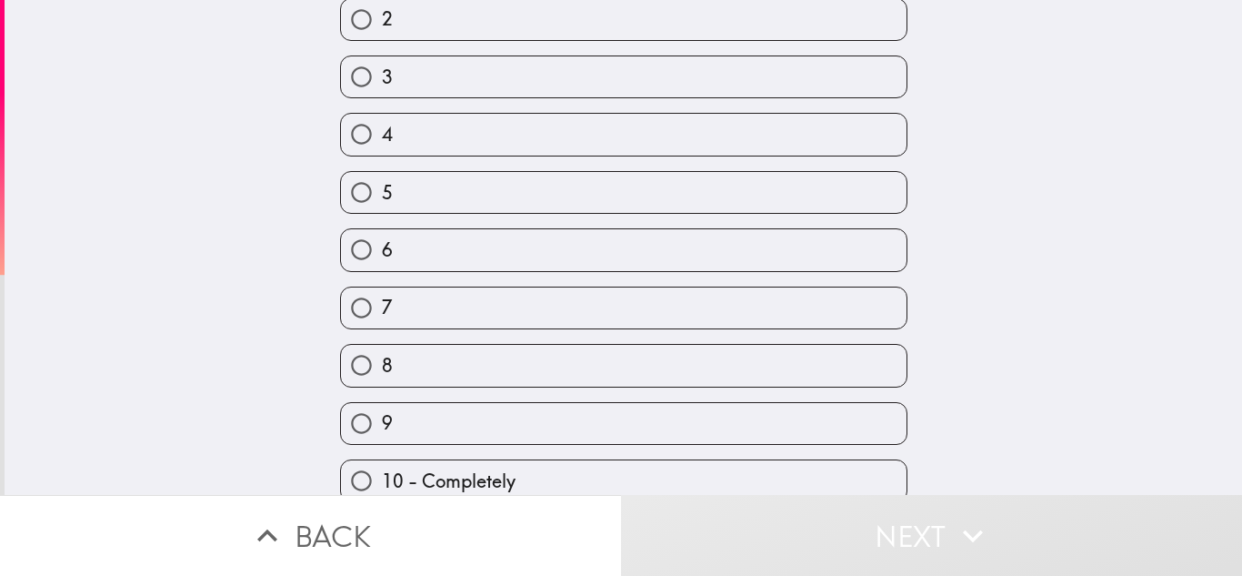
scroll to position [238, 0]
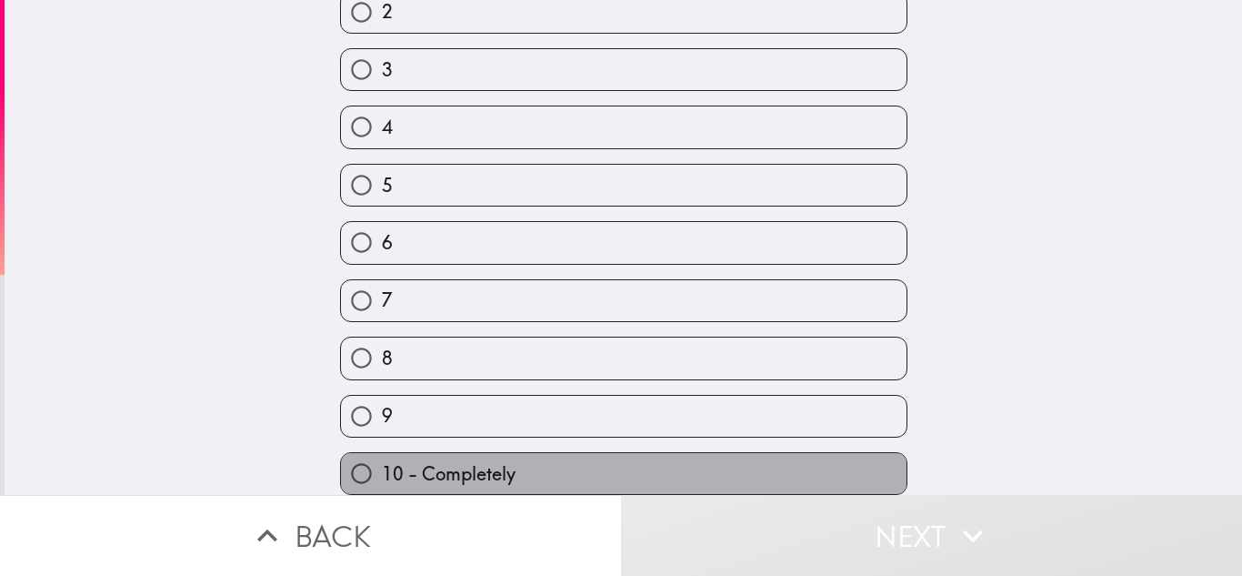
click at [481, 461] on span "10 - Completely" at bounding box center [449, 473] width 134 height 25
click at [382, 453] on input "10 - Completely" at bounding box center [361, 473] width 41 height 41
radio input "true"
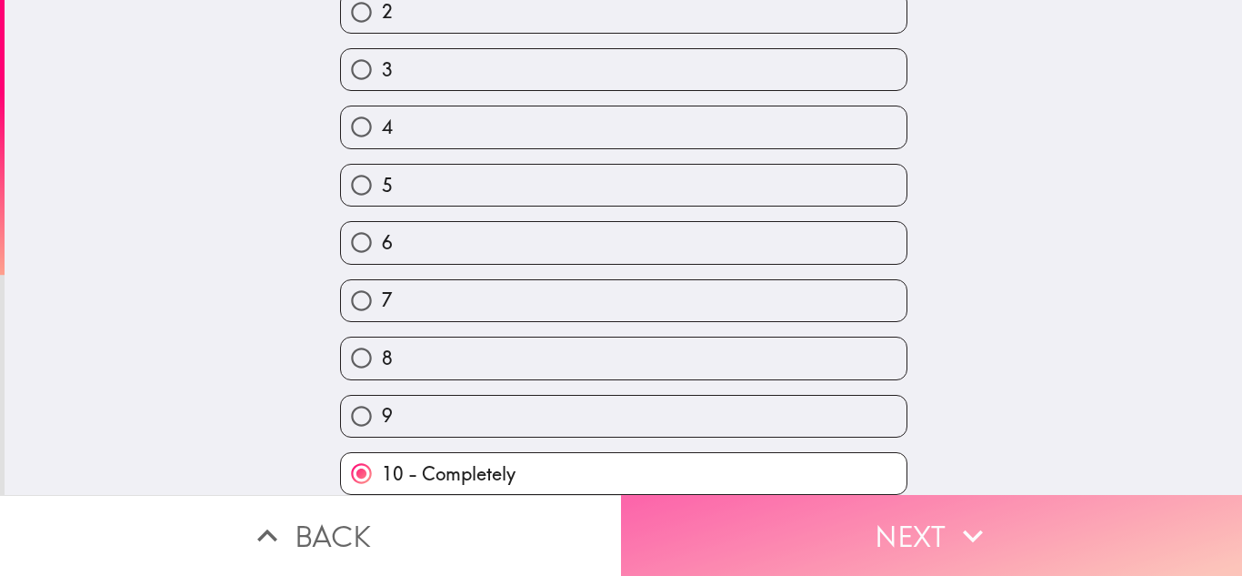
click at [898, 504] on button "Next" at bounding box center [931, 535] width 621 height 81
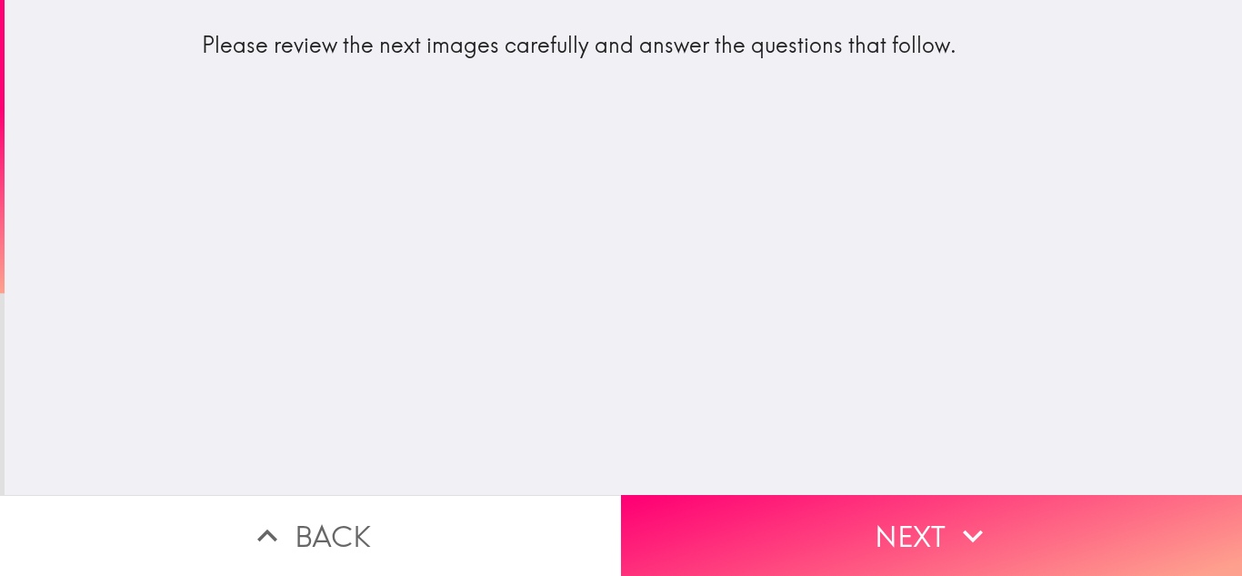
click at [475, 157] on div "Please review the next images carefully and answer the questions that follow." at bounding box center [623, 247] width 1237 height 495
click at [732, 254] on div "Please review the next images carefully and answer the questions that follow." at bounding box center [623, 247] width 1237 height 495
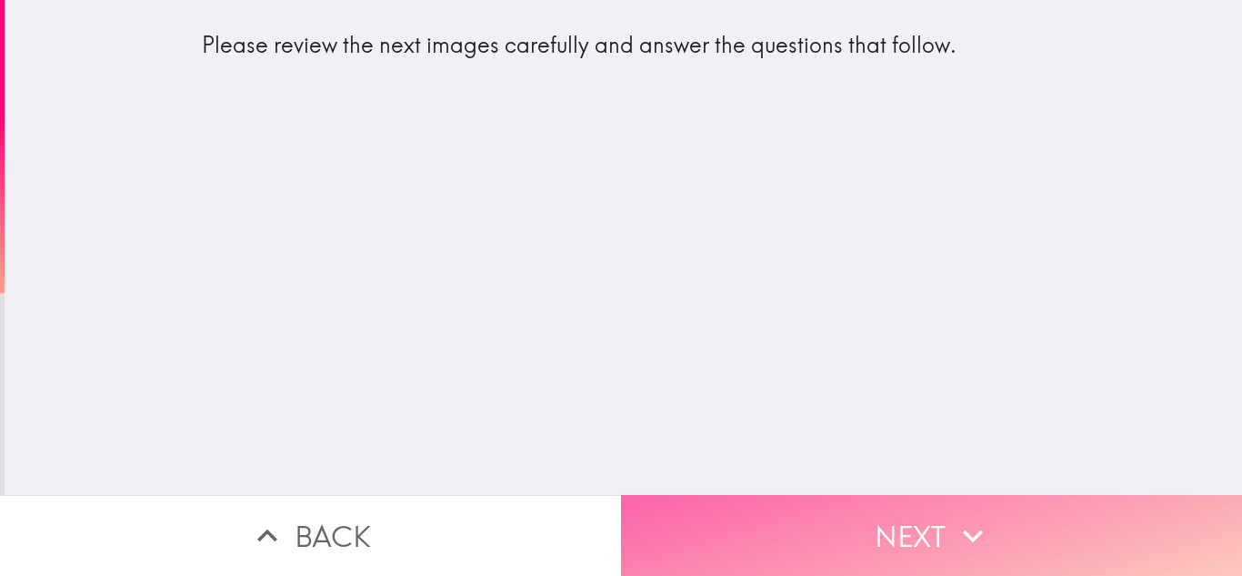
click at [766, 501] on button "Next" at bounding box center [931, 535] width 621 height 81
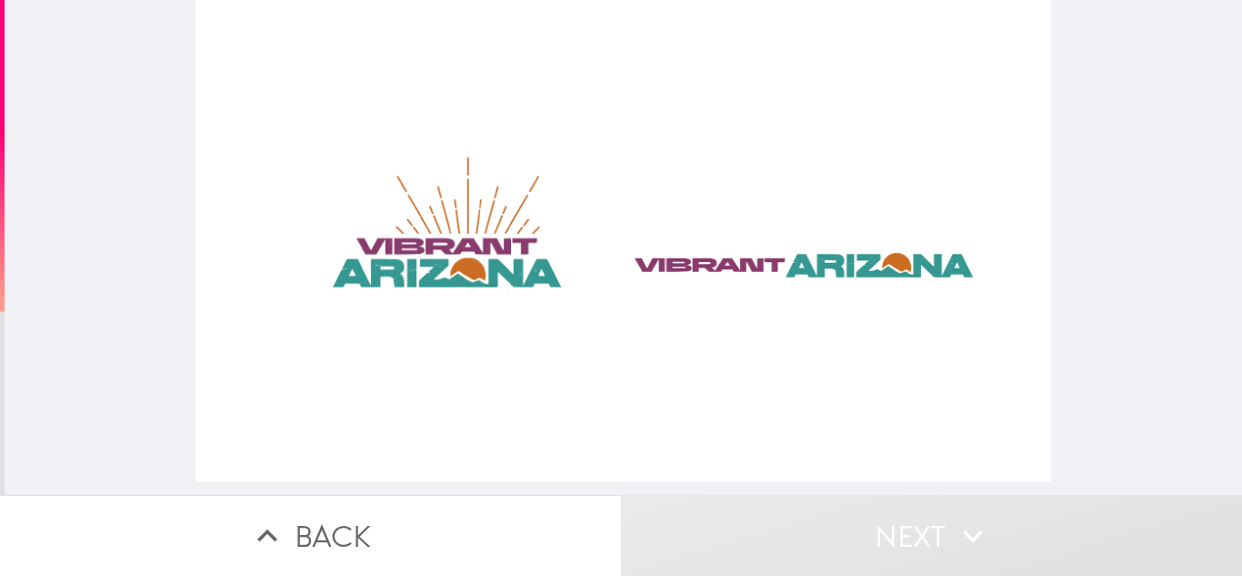
click at [426, 241] on div at bounding box center [622, 240] width 855 height 481
click at [409, 253] on div at bounding box center [622, 240] width 855 height 481
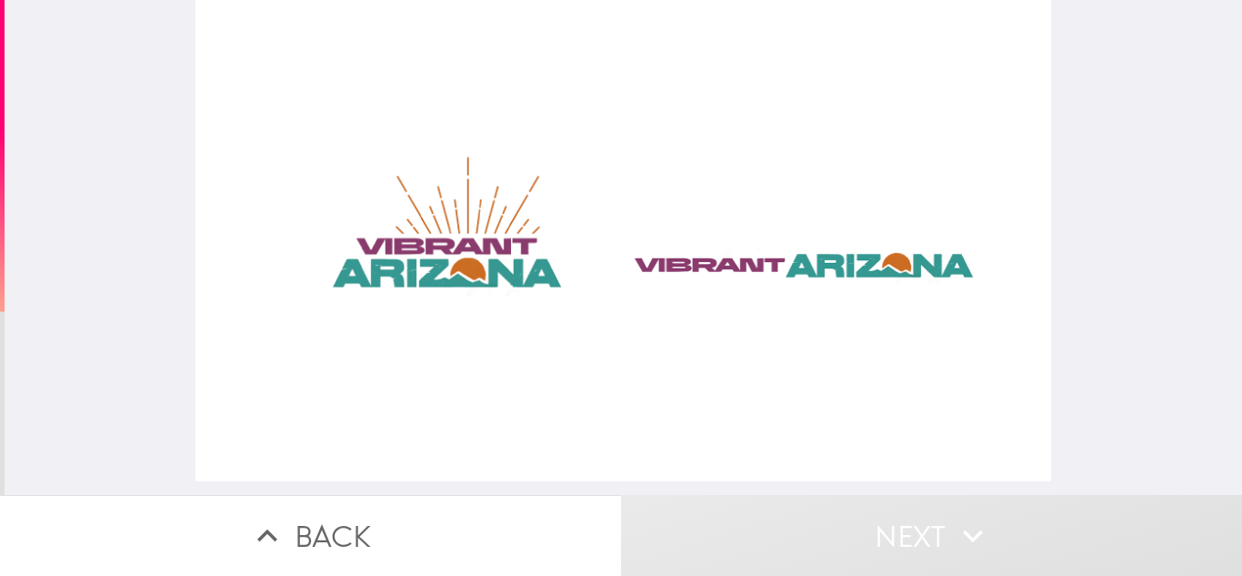
click at [409, 253] on div at bounding box center [622, 240] width 855 height 481
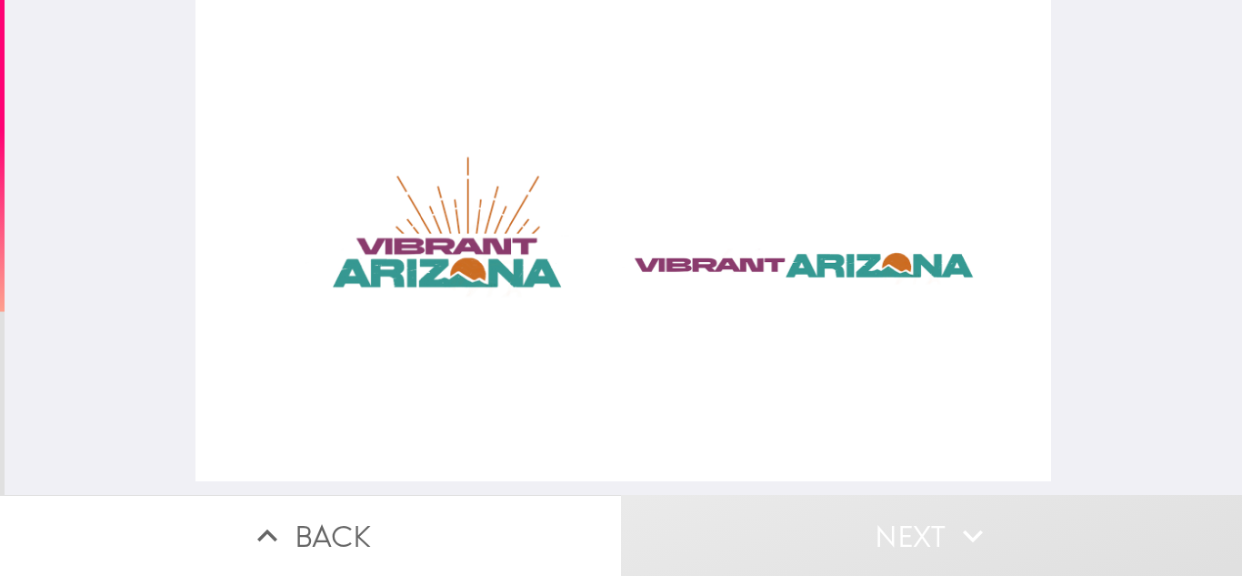
click at [411, 249] on div at bounding box center [622, 240] width 855 height 481
drag, startPoint x: 411, startPoint y: 249, endPoint x: 427, endPoint y: 257, distance: 18.3
click at [414, 248] on div at bounding box center [622, 240] width 855 height 481
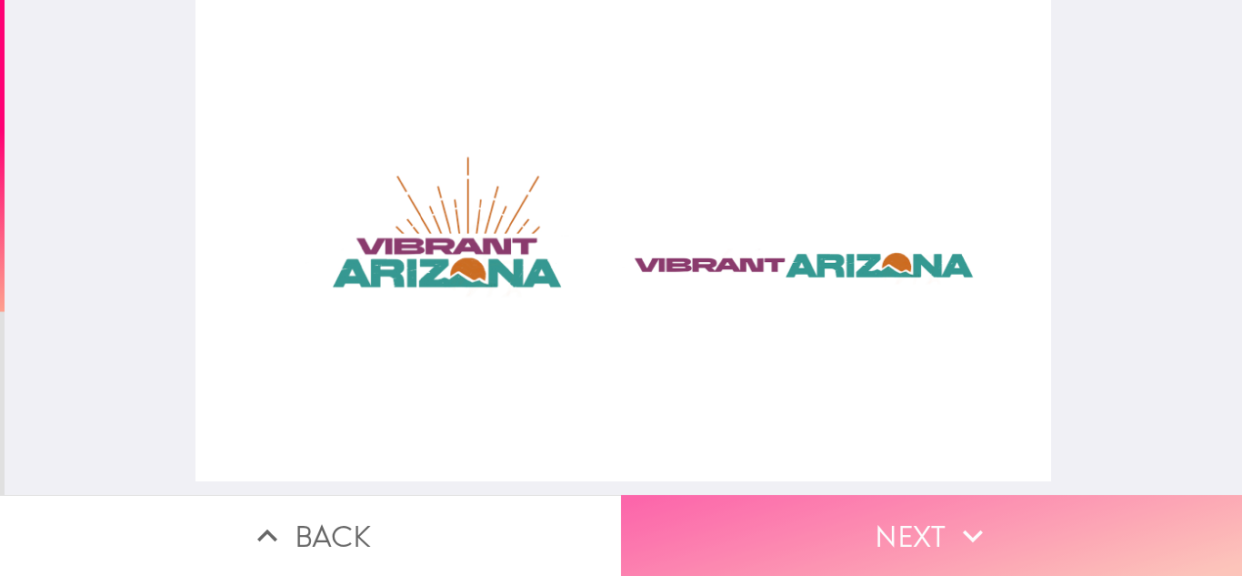
click at [716, 508] on button "Next" at bounding box center [931, 535] width 621 height 81
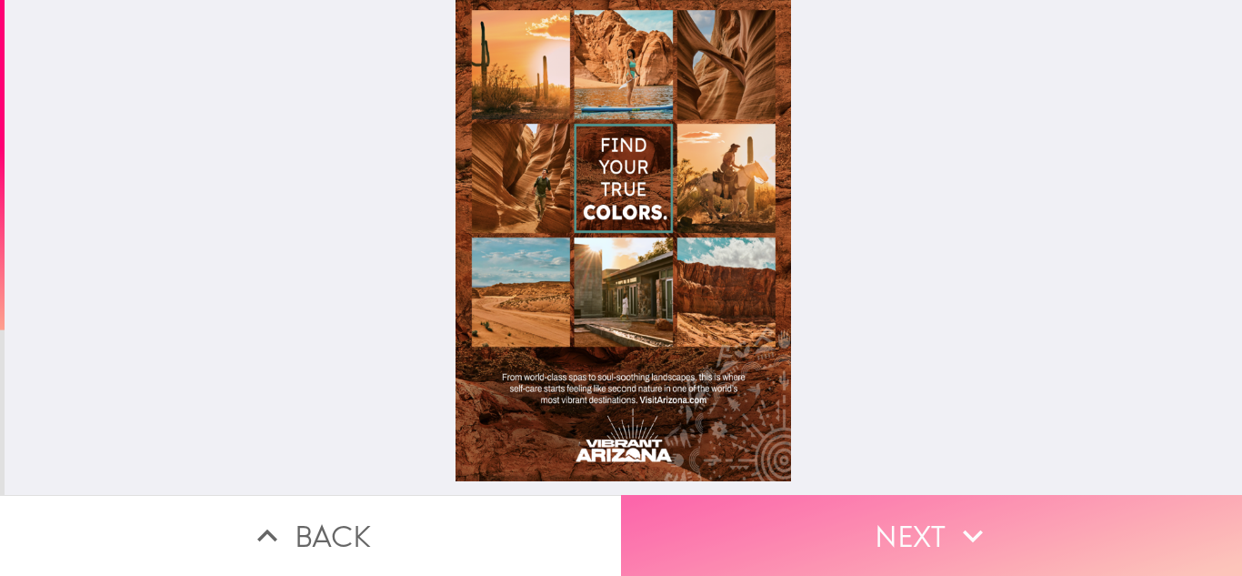
click at [766, 506] on button "Next" at bounding box center [931, 535] width 621 height 81
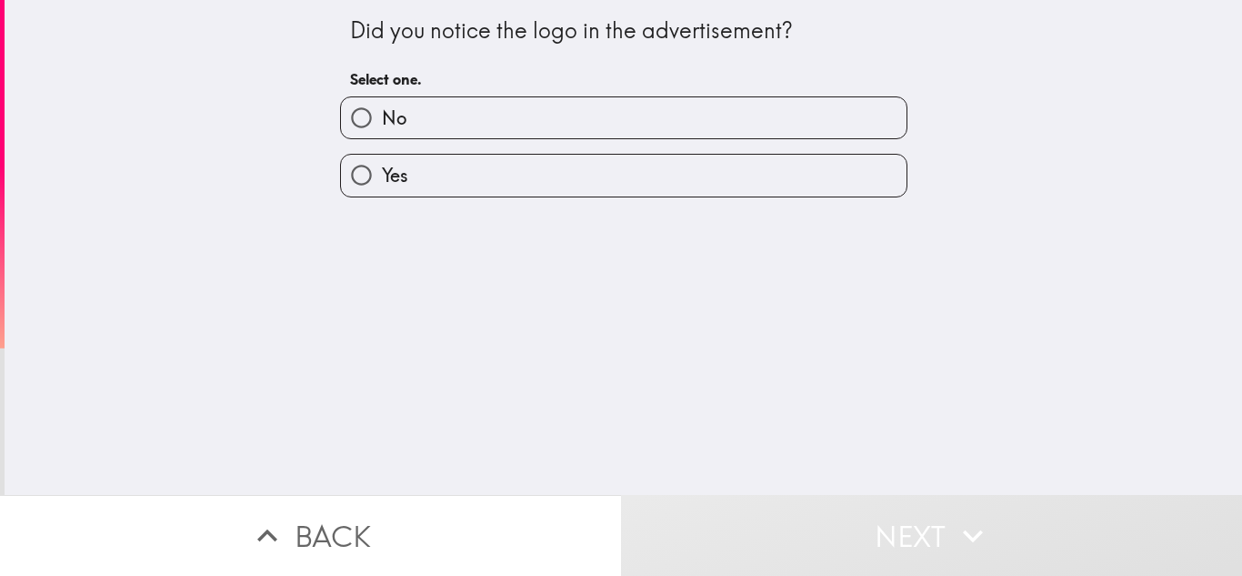
click at [384, 179] on span "Yes" at bounding box center [395, 175] width 26 height 25
click at [382, 179] on input "Yes" at bounding box center [361, 175] width 41 height 41
radio input "true"
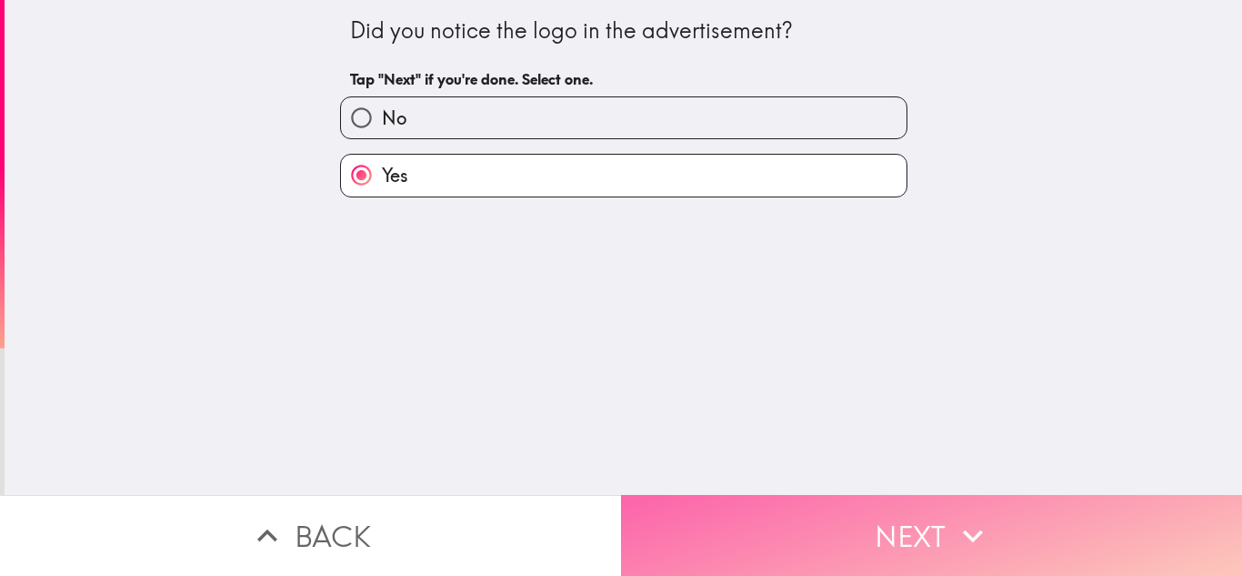
click at [689, 515] on button "Next" at bounding box center [931, 535] width 621 height 81
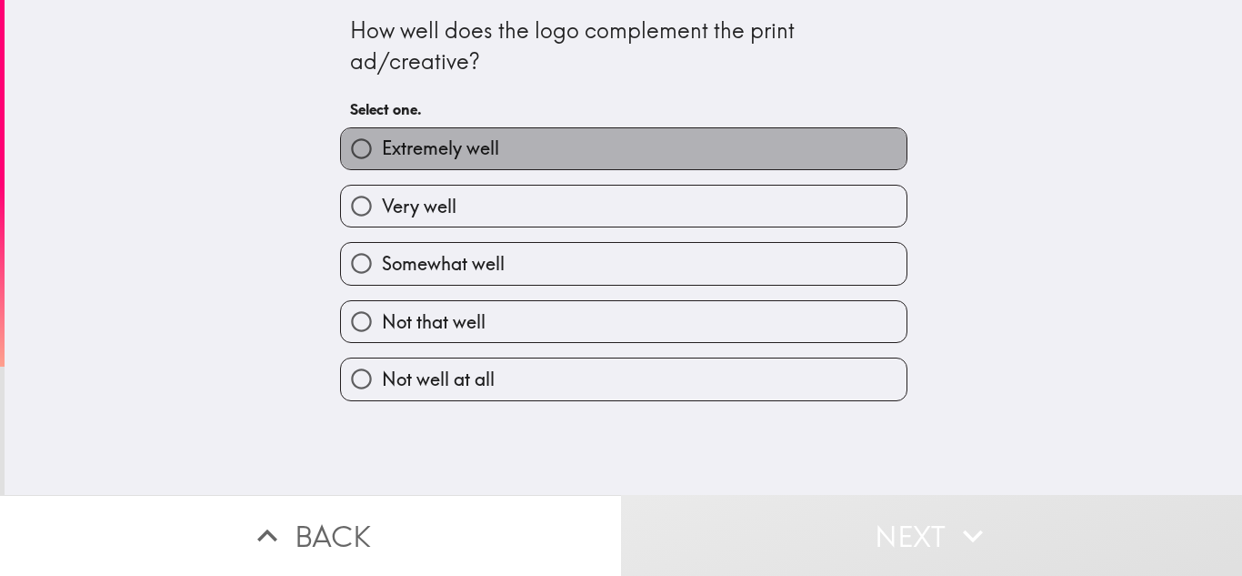
click at [384, 153] on span "Extremely well" at bounding box center [440, 147] width 117 height 25
click at [382, 153] on input "Extremely well" at bounding box center [361, 148] width 41 height 41
radio input "true"
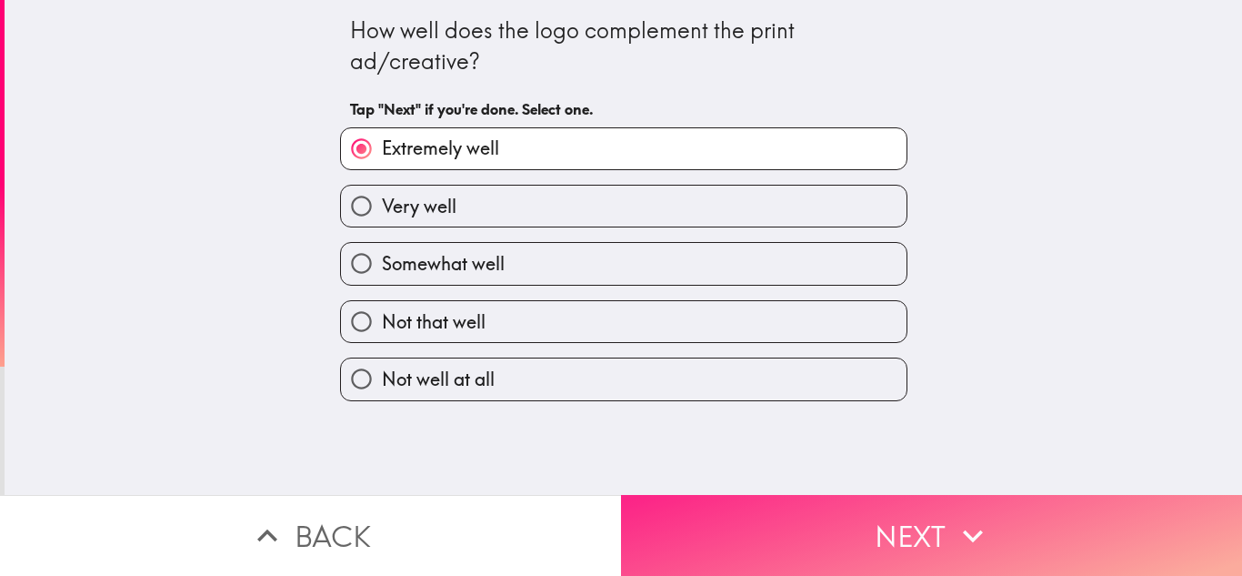
click at [776, 513] on button "Next" at bounding box center [931, 535] width 621 height 81
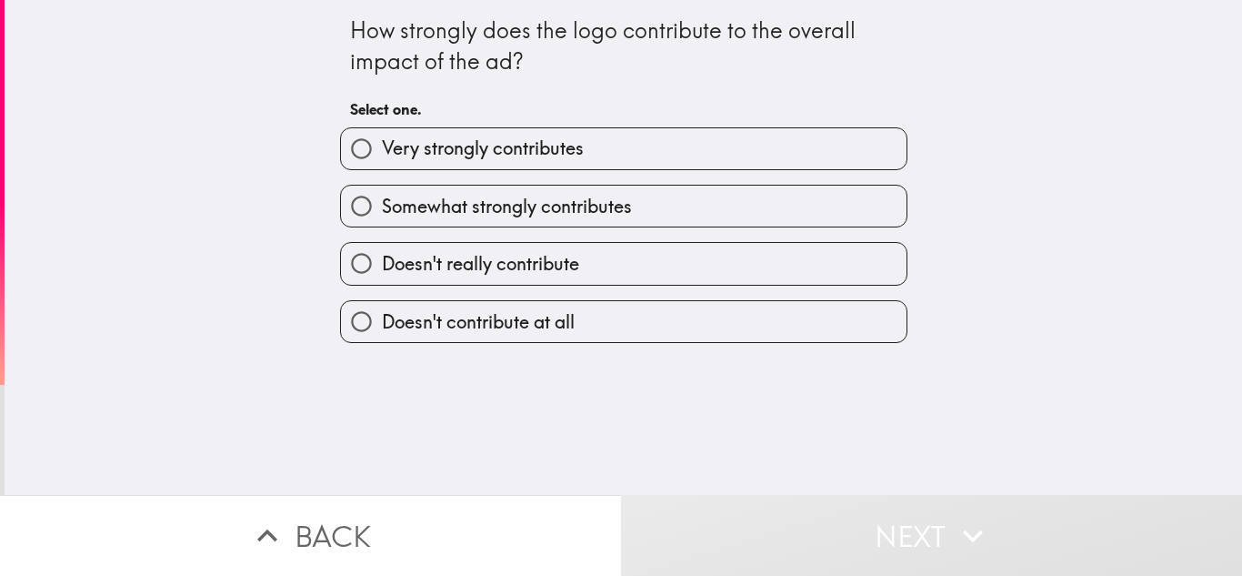
click at [557, 151] on span "Very strongly contributes" at bounding box center [483, 147] width 202 height 25
click at [382, 151] on input "Very strongly contributes" at bounding box center [361, 148] width 41 height 41
radio input "true"
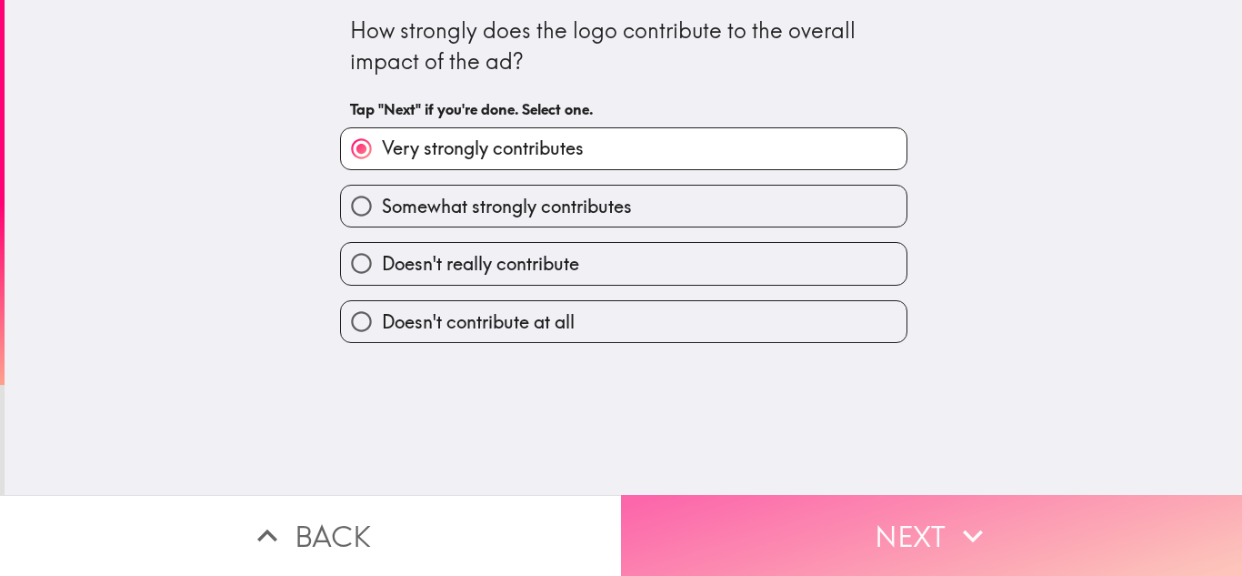
click at [720, 497] on button "Next" at bounding box center [931, 535] width 621 height 81
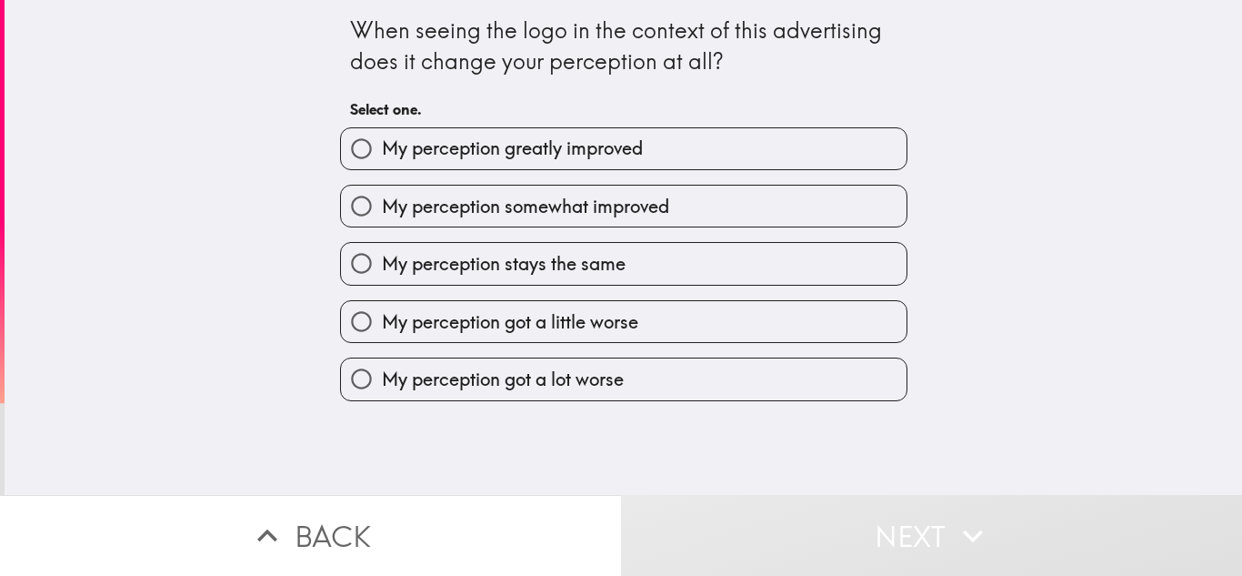
click at [612, 148] on span "My perception greatly improved" at bounding box center [512, 147] width 261 height 25
click at [382, 148] on input "My perception greatly improved" at bounding box center [361, 148] width 41 height 41
radio input "true"
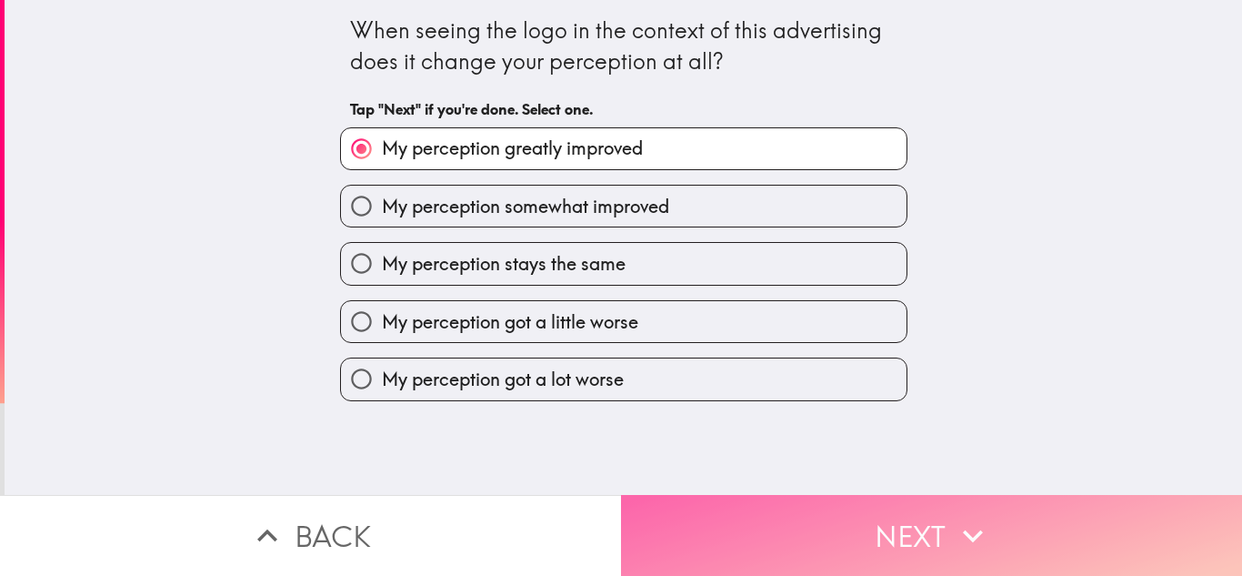
click at [695, 505] on button "Next" at bounding box center [931, 535] width 621 height 81
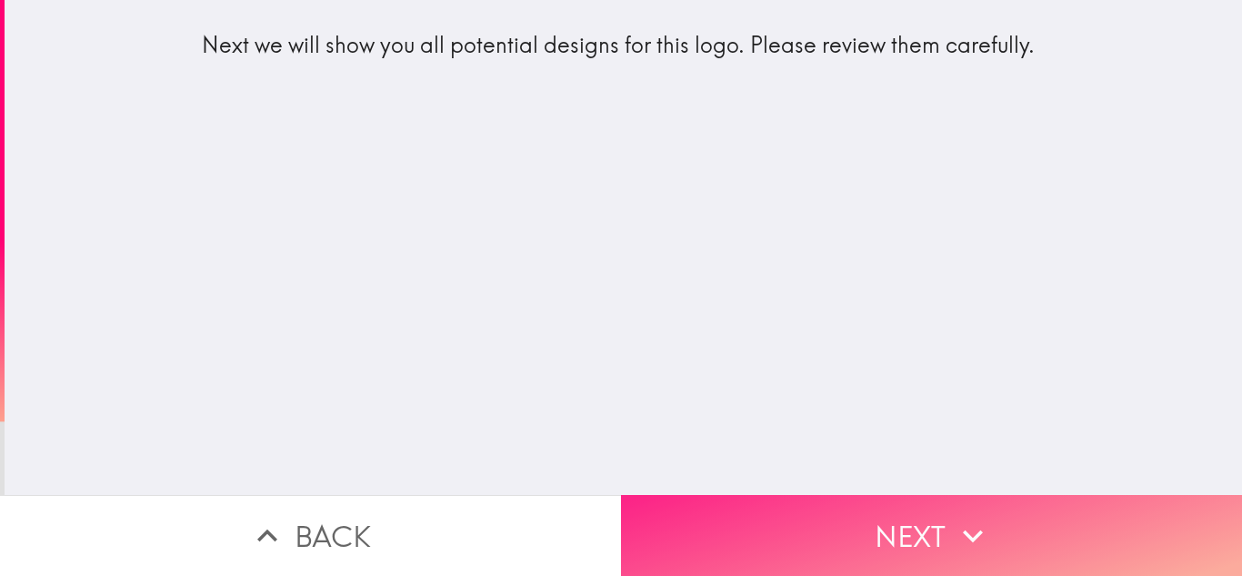
click at [700, 506] on button "Next" at bounding box center [931, 535] width 621 height 81
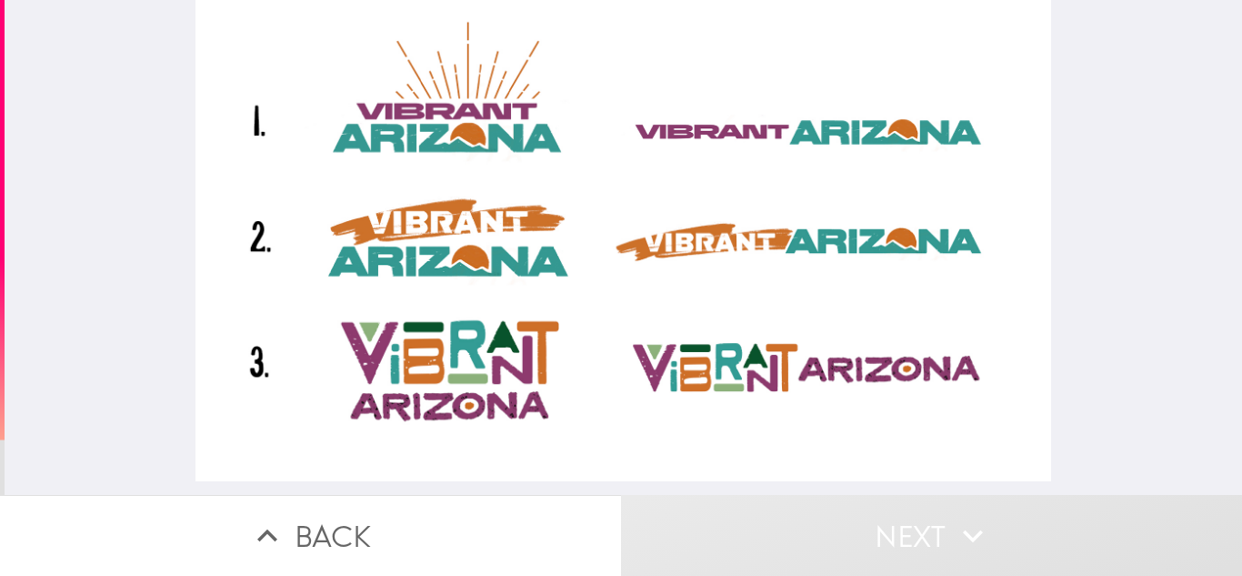
click at [455, 134] on div at bounding box center [622, 240] width 855 height 481
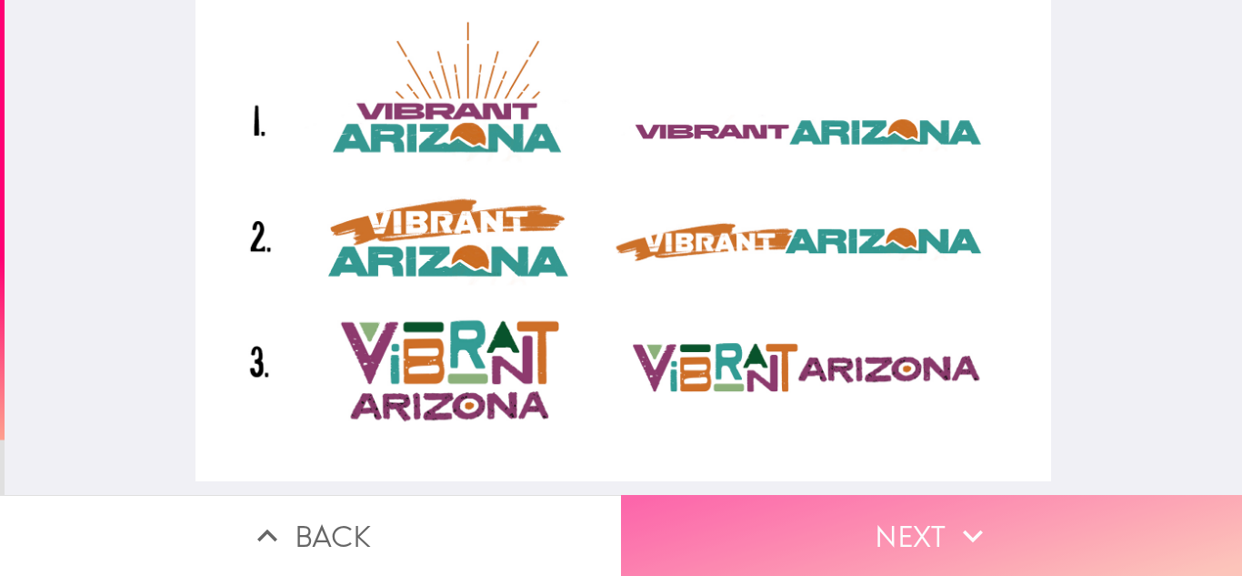
click at [766, 506] on button "Next" at bounding box center [931, 535] width 621 height 81
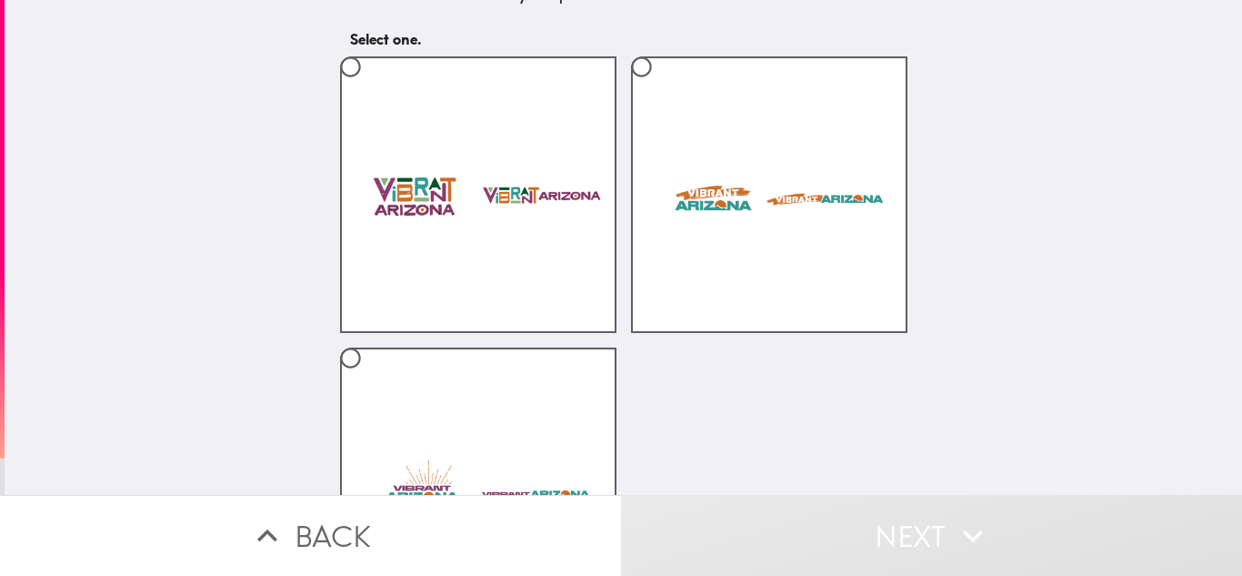
scroll to position [244, 0]
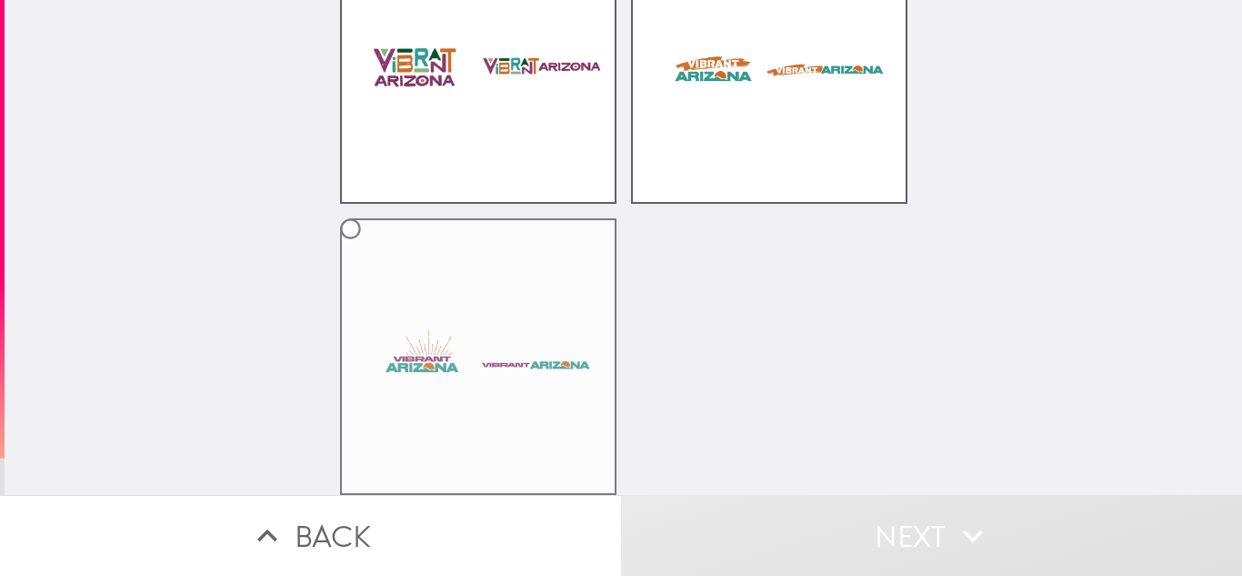
click at [546, 304] on label at bounding box center [478, 356] width 276 height 276
click at [371, 249] on input "radio" at bounding box center [350, 228] width 41 height 41
radio input "true"
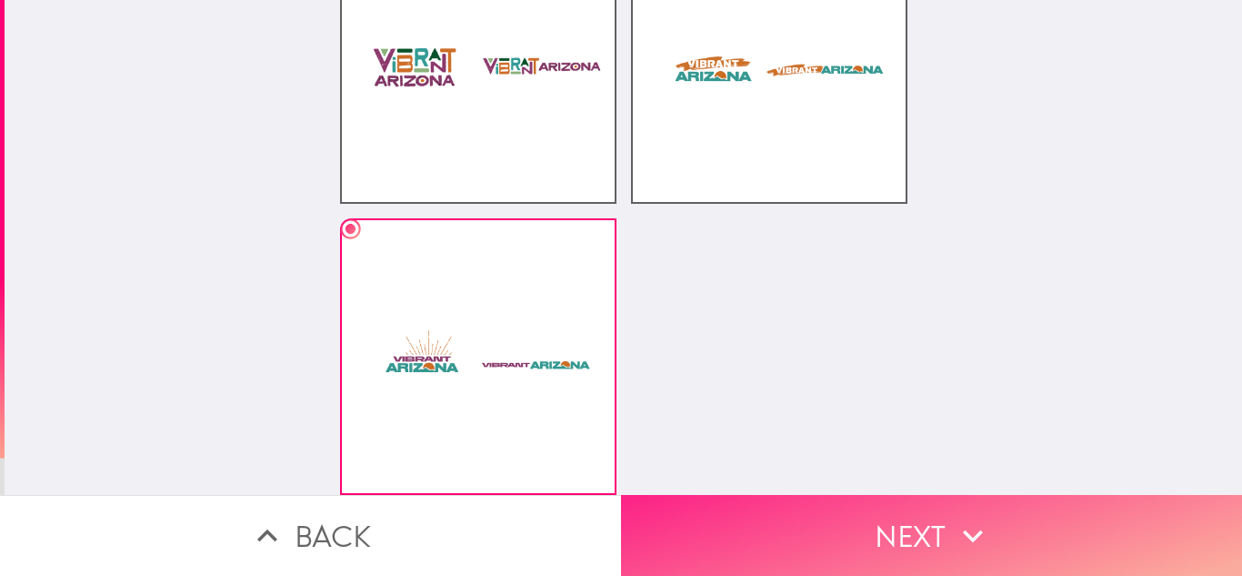
click at [779, 503] on button "Next" at bounding box center [931, 535] width 621 height 81
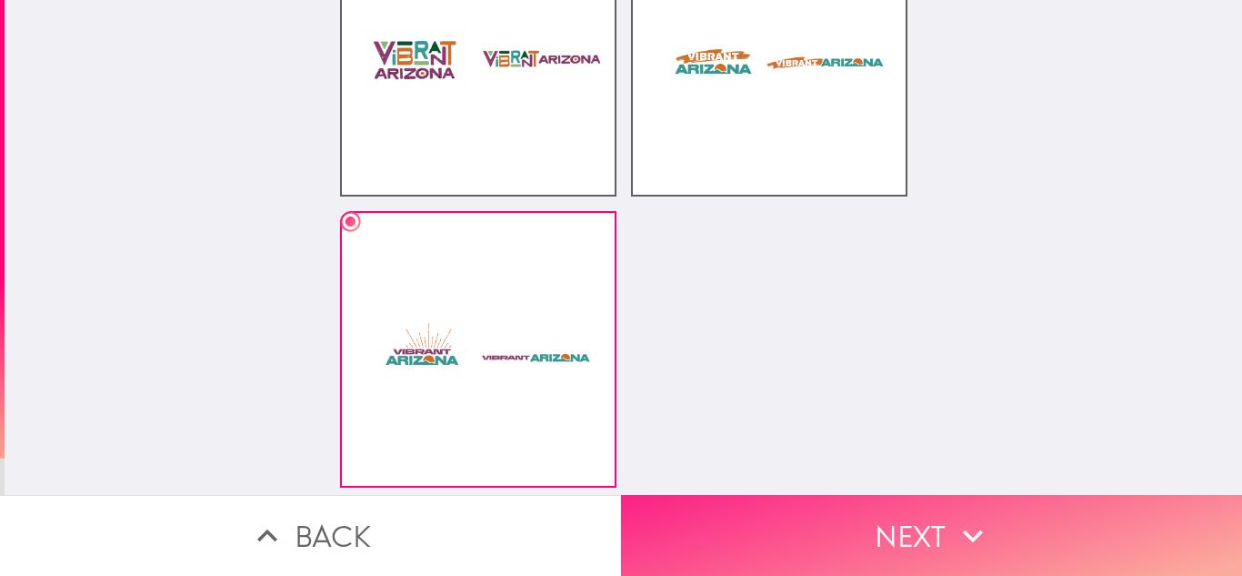
scroll to position [0, 0]
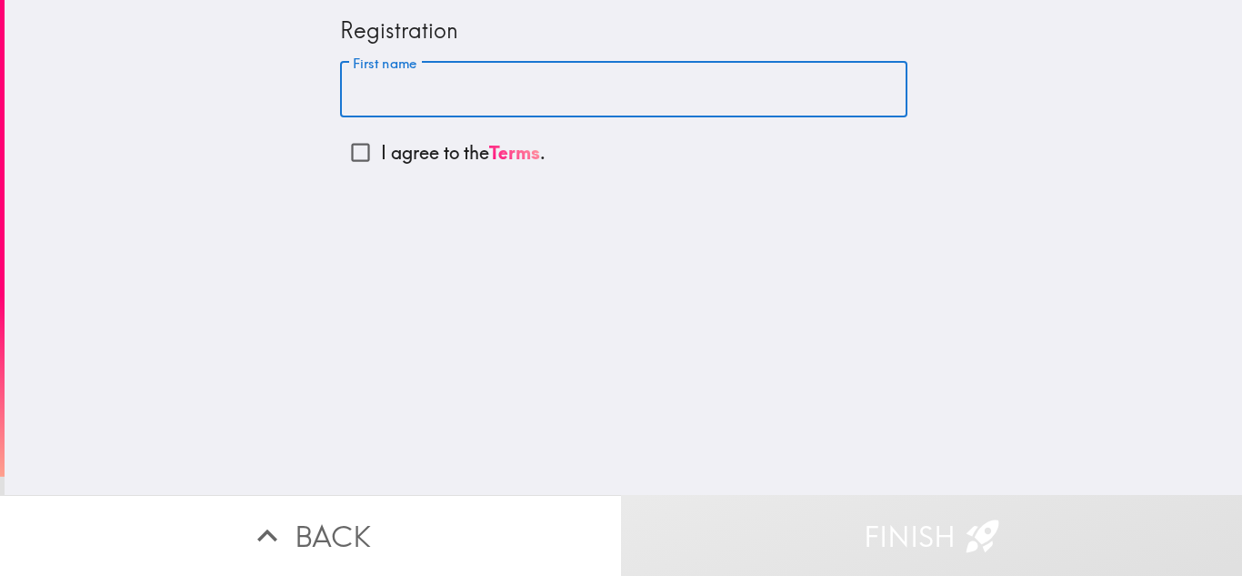
click at [580, 83] on input "First name" at bounding box center [623, 90] width 567 height 56
click at [347, 146] on input "I agree to the Terms ." at bounding box center [360, 152] width 41 height 41
checkbox input "true"
click at [360, 101] on input "First name" at bounding box center [623, 90] width 567 height 56
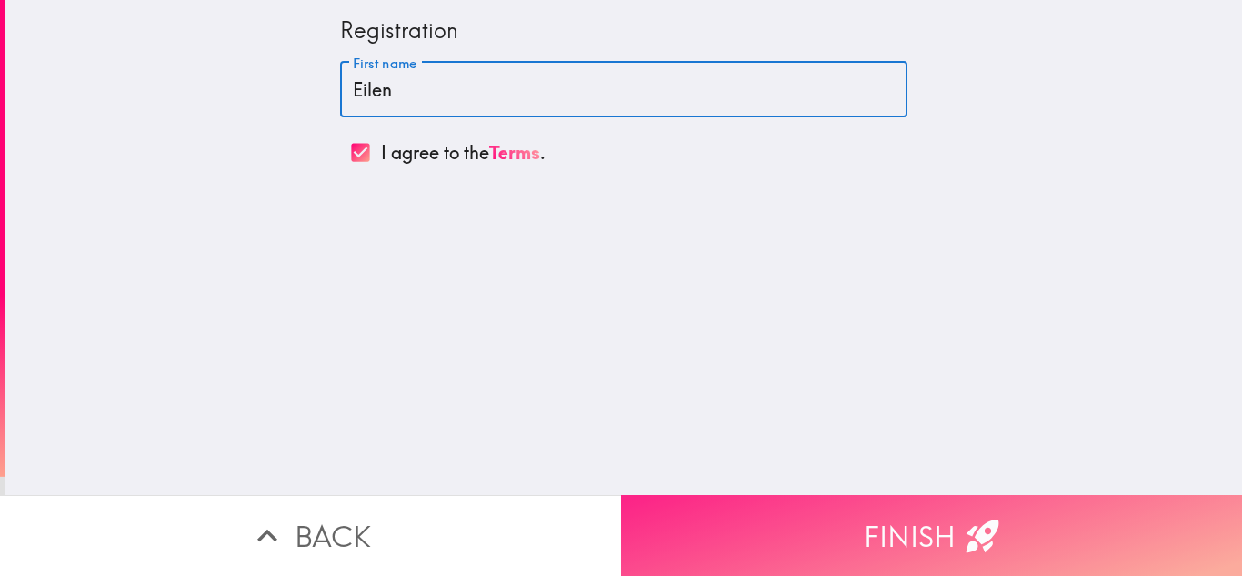
type input "Eilen"
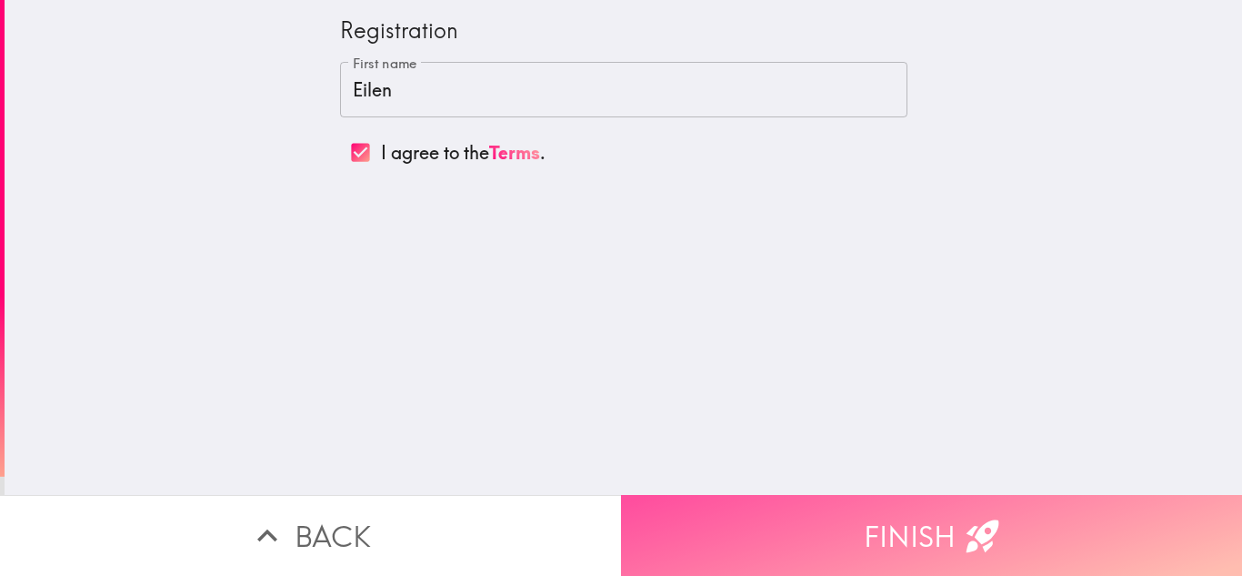
click at [709, 515] on button "Finish" at bounding box center [931, 535] width 621 height 81
